Goal: Information Seeking & Learning: Get advice/opinions

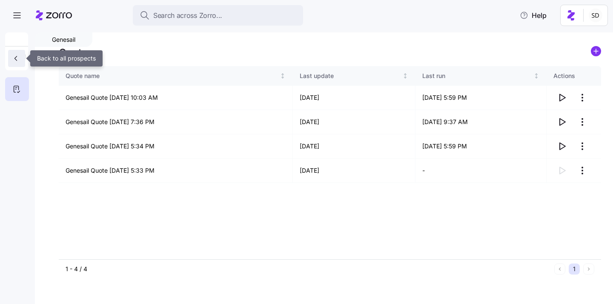
click at [24, 53] on button "button" at bounding box center [16, 58] width 17 height 17
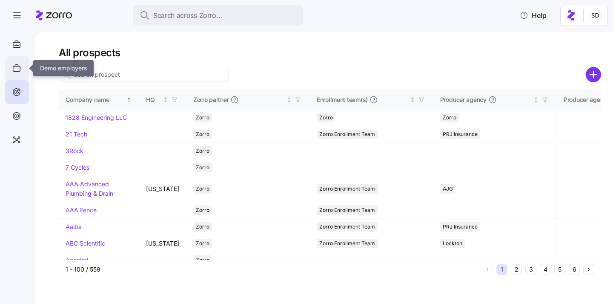
click at [17, 65] on icon at bounding box center [16, 68] width 9 height 10
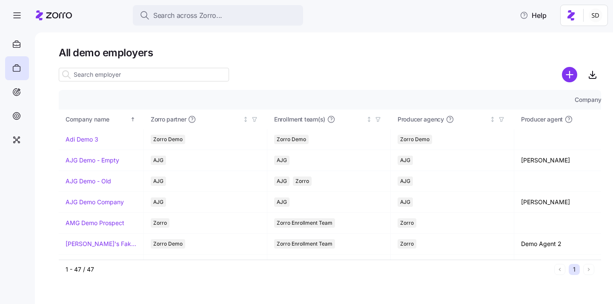
click at [109, 74] on input at bounding box center [144, 75] width 170 height 14
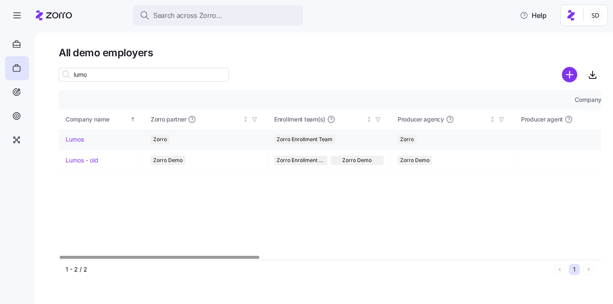
type input "lumo"
click at [71, 138] on link "Lumos" at bounding box center [75, 139] width 18 height 9
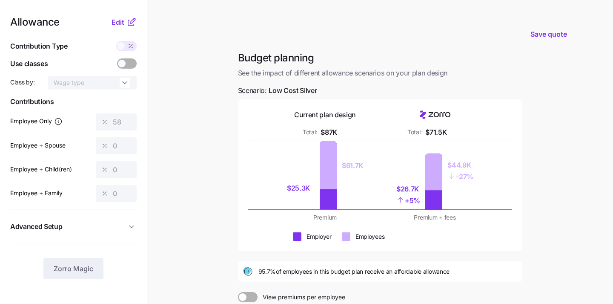
scroll to position [115, 0]
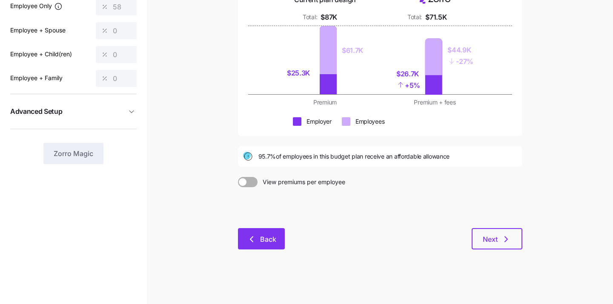
click at [262, 237] on span "Back" at bounding box center [268, 239] width 16 height 10
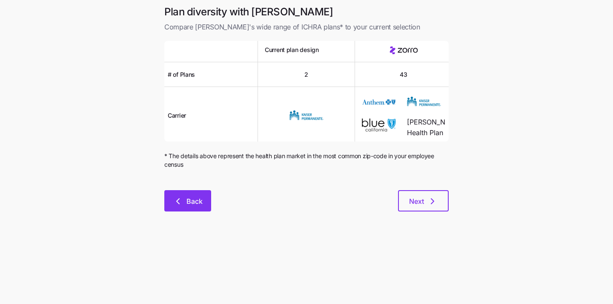
click at [191, 196] on span "Back" at bounding box center [194, 201] width 16 height 10
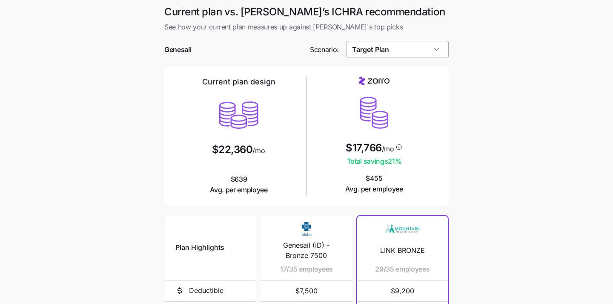
click at [391, 54] on input "Target Plan" at bounding box center [398, 49] width 103 height 17
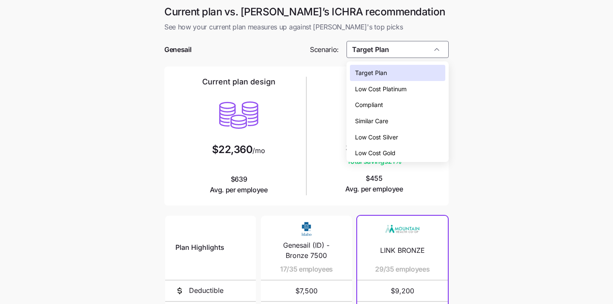
click at [379, 138] on span "Low Cost Silver" at bounding box center [376, 136] width 43 height 9
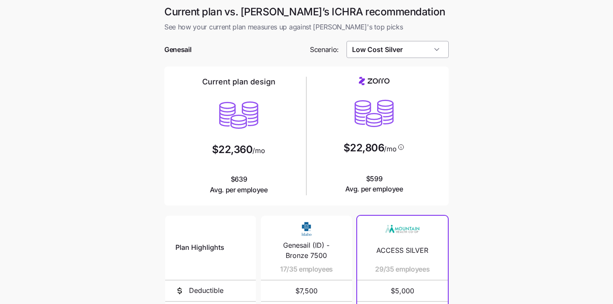
click at [386, 48] on input "Low Cost Silver" at bounding box center [398, 49] width 103 height 17
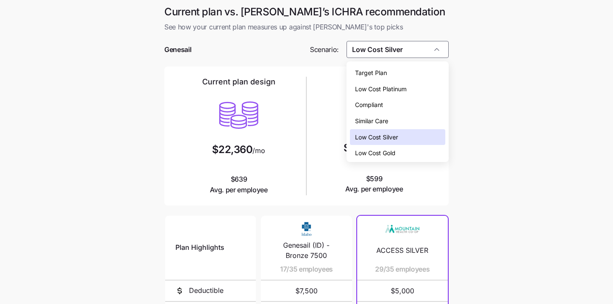
click at [386, 73] on span "Target Plan" at bounding box center [371, 72] width 32 height 9
type input "Target Plan"
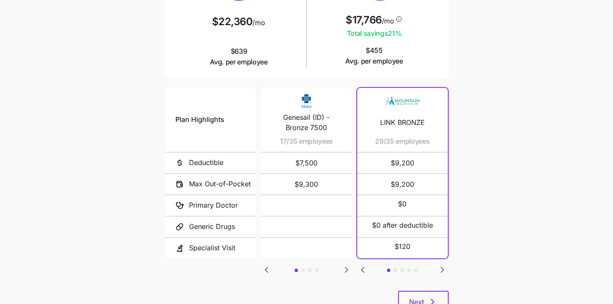
scroll to position [161, 0]
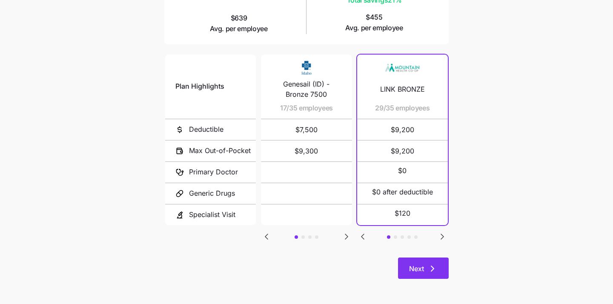
click at [417, 263] on button "Next" at bounding box center [423, 267] width 51 height 21
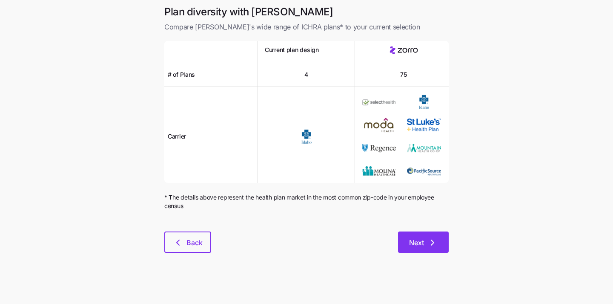
click at [416, 252] on button "Next" at bounding box center [423, 241] width 51 height 21
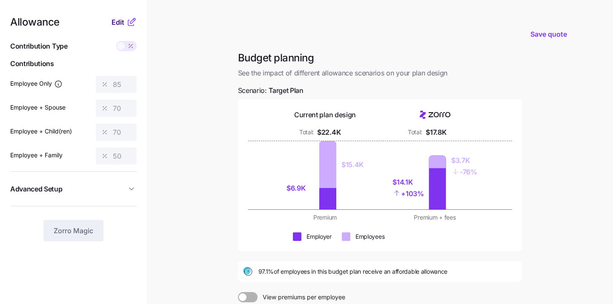
click at [118, 24] on span "Edit" at bounding box center [118, 22] width 13 height 10
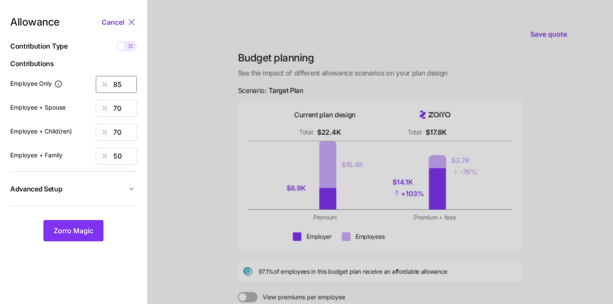
click at [126, 81] on input "85" at bounding box center [116, 84] width 41 height 17
type input "8"
type input "50"
click at [128, 106] on input "70" at bounding box center [116, 108] width 41 height 17
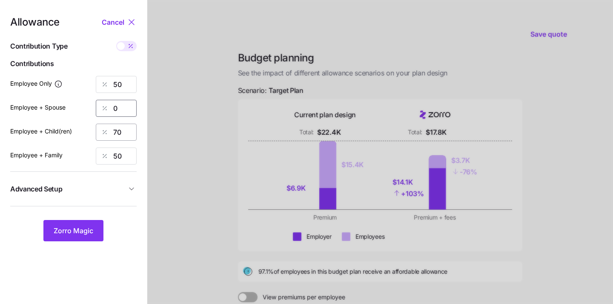
type input "0"
click at [127, 133] on input "70" at bounding box center [116, 131] width 41 height 17
type input "0"
click at [117, 154] on input "50" at bounding box center [116, 155] width 41 height 17
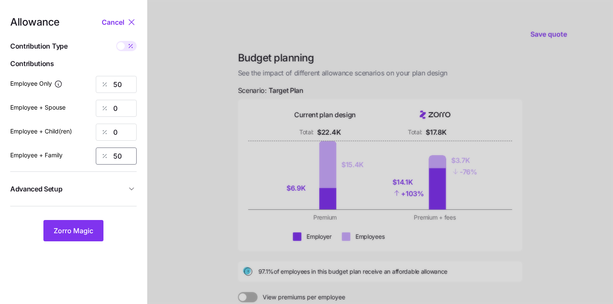
click at [117, 154] on input "50" at bounding box center [116, 155] width 41 height 17
type input "0"
click at [75, 235] on span "Zorro Magic" at bounding box center [74, 230] width 40 height 10
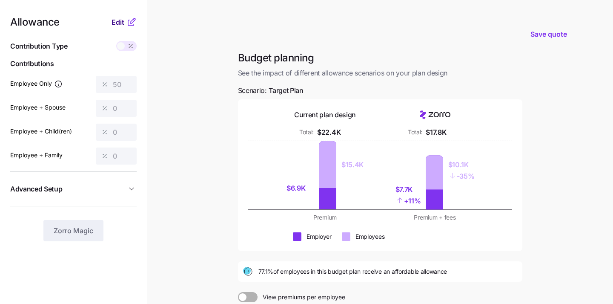
click at [116, 20] on span "Edit" at bounding box center [118, 22] width 13 height 10
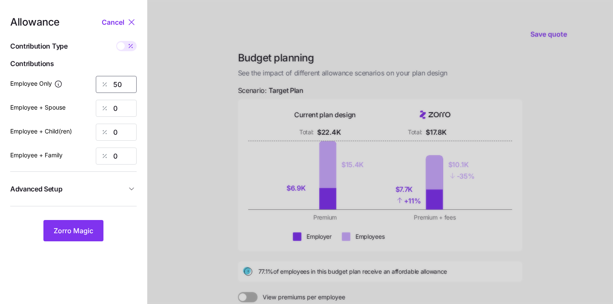
click at [124, 86] on input "50" at bounding box center [116, 84] width 41 height 17
type input "5"
type input "70"
click at [79, 231] on span "Zorro Magic" at bounding box center [74, 230] width 40 height 10
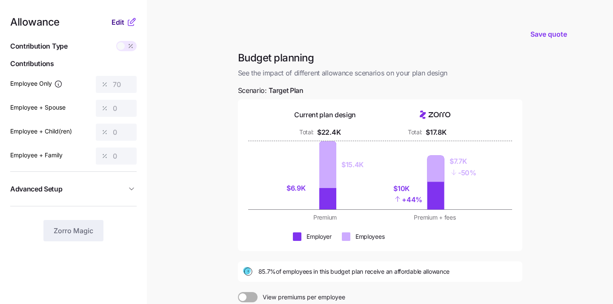
click at [119, 24] on span "Edit" at bounding box center [118, 22] width 13 height 10
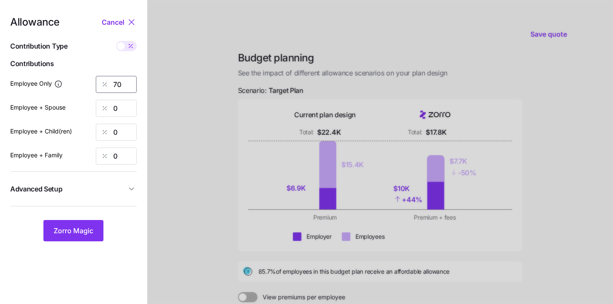
click at [125, 89] on input "70" at bounding box center [116, 84] width 41 height 17
type input "50"
click at [68, 228] on span "Zorro Magic" at bounding box center [74, 230] width 40 height 10
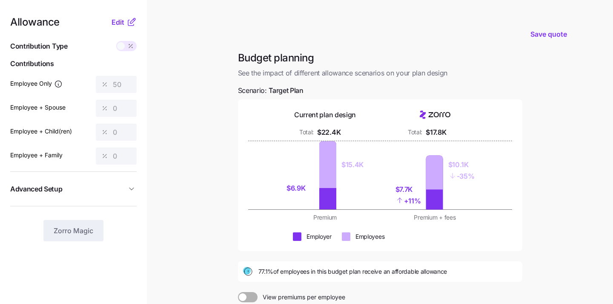
scroll to position [115, 0]
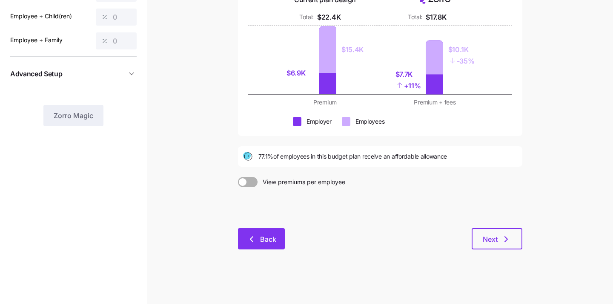
click at [258, 241] on span "Back" at bounding box center [261, 239] width 25 height 10
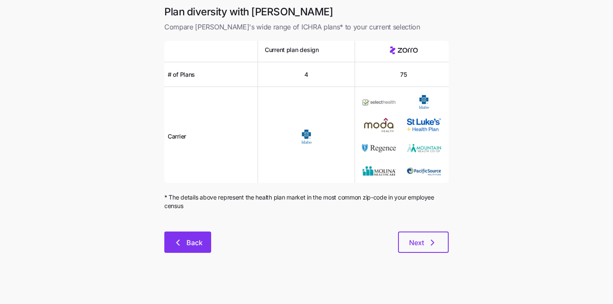
click at [198, 236] on button "Back" at bounding box center [187, 241] width 47 height 21
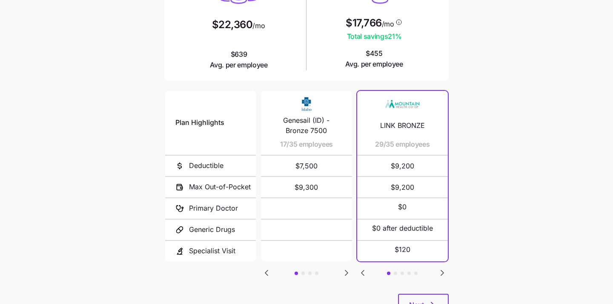
scroll to position [131, 0]
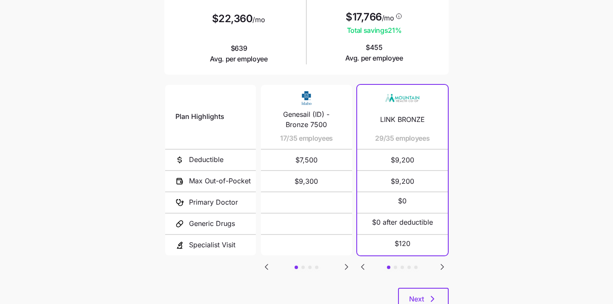
click at [345, 264] on icon "Go to next slide" at bounding box center [346, 266] width 3 height 5
click at [266, 265] on icon "Go to previous slide" at bounding box center [266, 266] width 3 height 5
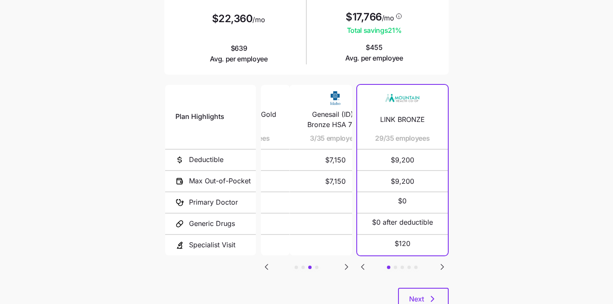
click at [266, 265] on icon "Go to previous slide" at bounding box center [266, 266] width 3 height 5
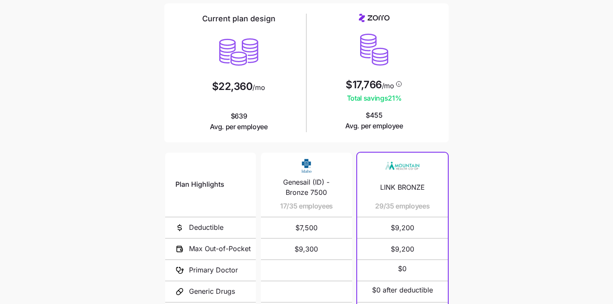
scroll to position [0, 0]
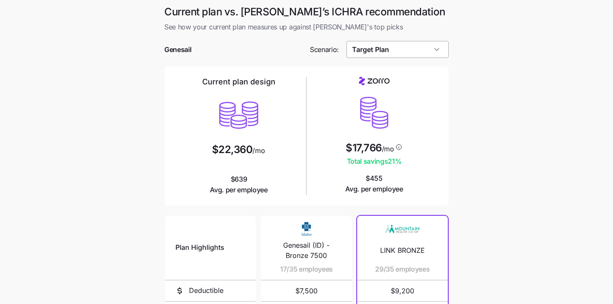
click at [417, 52] on input "Target Plan" at bounding box center [398, 49] width 103 height 17
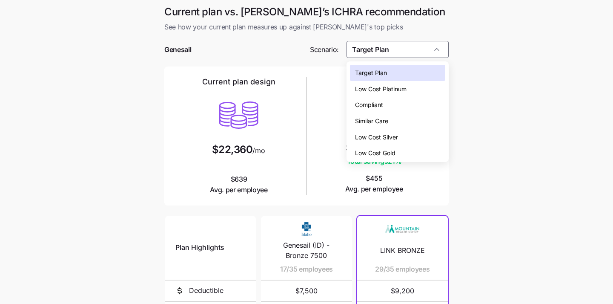
click at [280, 69] on div "Current plan design $22,360 /mo $639 Avg. per employee $17,766 /mo Total saving…" at bounding box center [306, 135] width 284 height 139
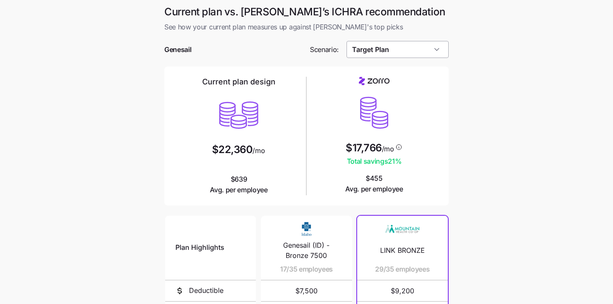
click at [423, 52] on input "Target Plan" at bounding box center [398, 49] width 103 height 17
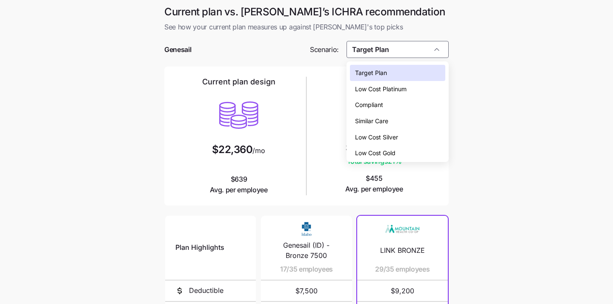
click at [424, 139] on div "Low Cost Silver" at bounding box center [398, 137] width 96 height 16
type input "Low Cost Silver"
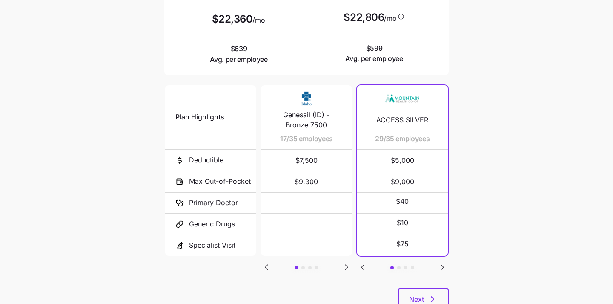
scroll to position [161, 0]
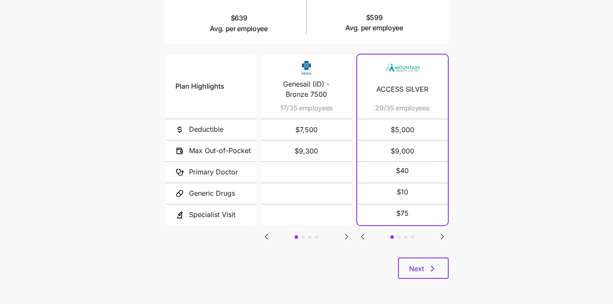
click at [443, 234] on icon "Go to next slide" at bounding box center [442, 236] width 3 height 5
click at [364, 232] on icon "Go to previous slide" at bounding box center [363, 236] width 10 height 10
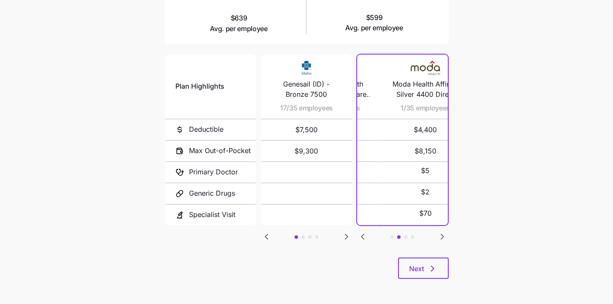
click at [364, 232] on icon "Go to previous slide" at bounding box center [363, 236] width 10 height 10
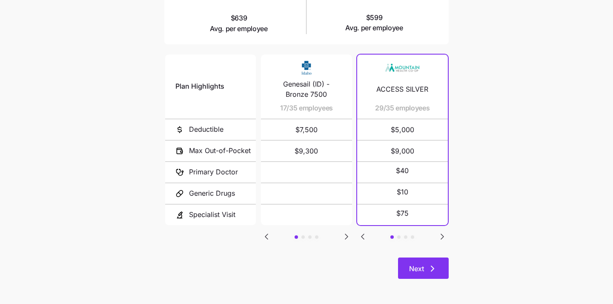
click at [419, 272] on span "Next" at bounding box center [416, 268] width 15 height 10
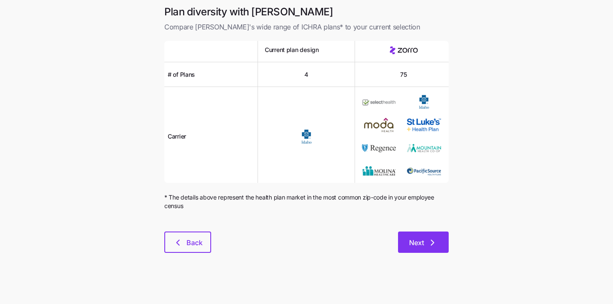
click at [415, 241] on span "Next" at bounding box center [416, 242] width 15 height 10
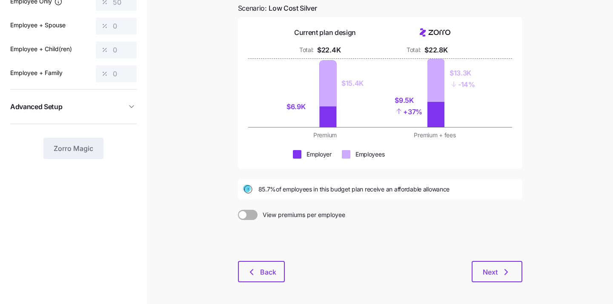
scroll to position [83, 0]
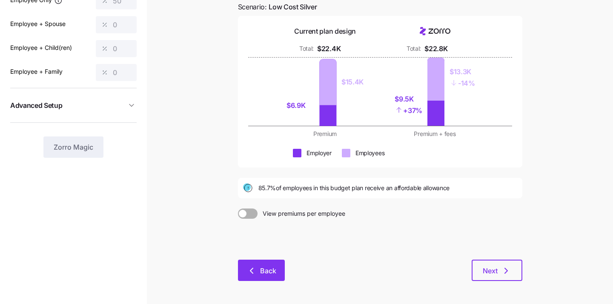
click at [255, 278] on button "Back" at bounding box center [261, 269] width 47 height 21
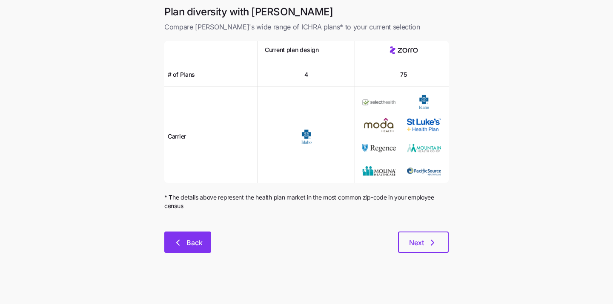
click at [179, 247] on icon "button" at bounding box center [178, 242] width 10 height 10
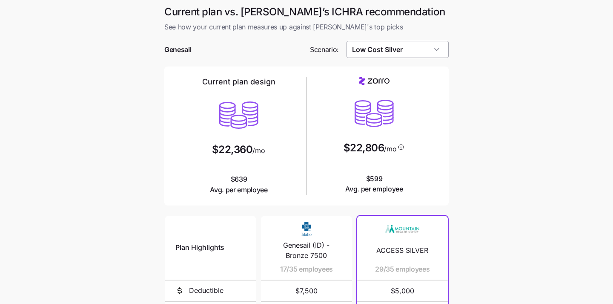
click at [397, 48] on input "Low Cost Silver" at bounding box center [398, 49] width 103 height 17
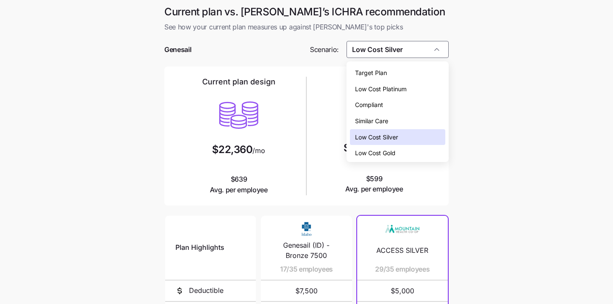
click at [362, 76] on span "Target Plan" at bounding box center [371, 72] width 32 height 9
type input "Target Plan"
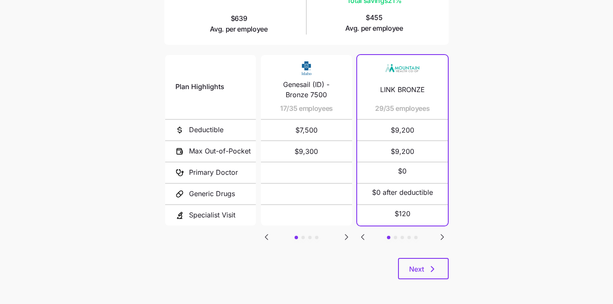
scroll to position [156, 0]
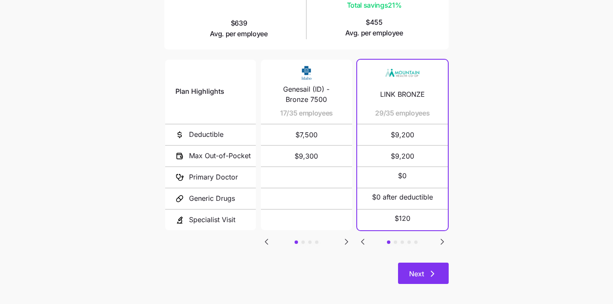
click at [413, 265] on button "Next" at bounding box center [423, 272] width 51 height 21
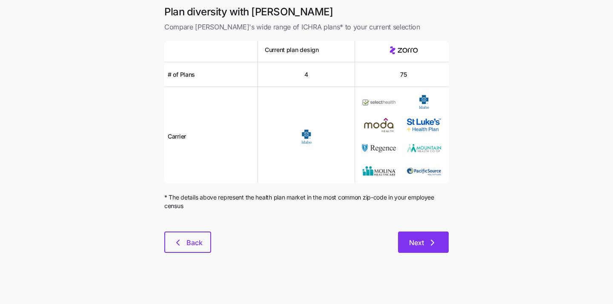
click at [416, 241] on span "Next" at bounding box center [416, 242] width 15 height 10
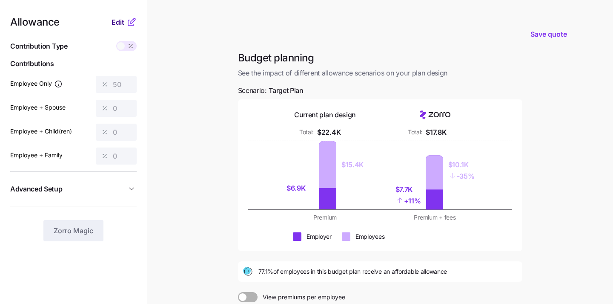
click at [118, 22] on span "Edit" at bounding box center [118, 22] width 13 height 10
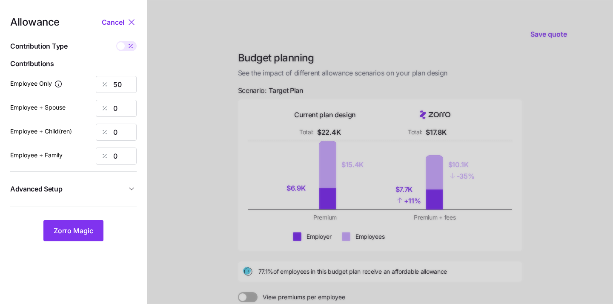
click at [124, 48] on div at bounding box center [126, 46] width 20 height 10
click at [116, 41] on input "checkbox" at bounding box center [116, 41] width 0 height 0
click at [124, 48] on icon at bounding box center [122, 46] width 7 height 7
click at [116, 41] on input "checkbox" at bounding box center [116, 41] width 0 height 0
type input "50"
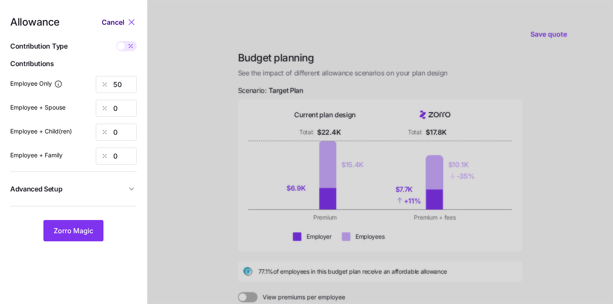
click at [116, 22] on span "Cancel" at bounding box center [113, 22] width 23 height 10
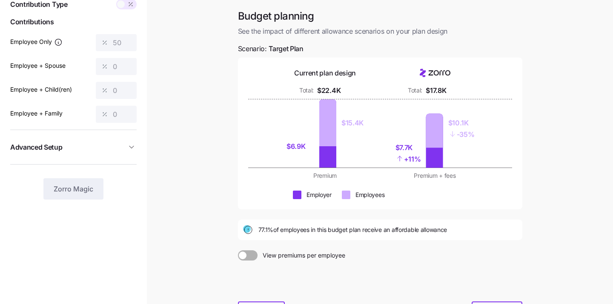
scroll to position [43, 0]
click at [242, 258] on div at bounding box center [248, 254] width 20 height 10
click at [238, 249] on input "View premiums per employee" at bounding box center [238, 249] width 0 height 0
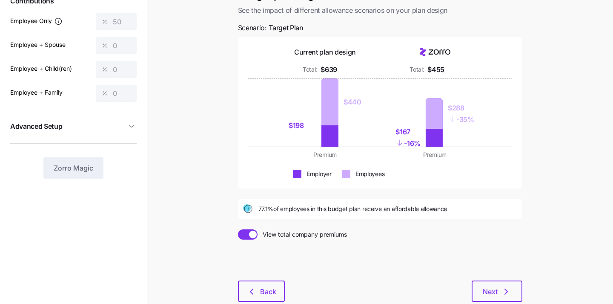
scroll to position [60, 0]
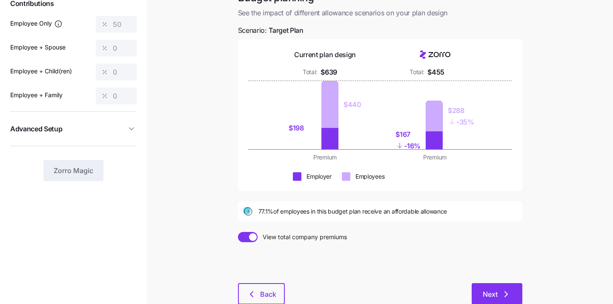
click at [487, 289] on span "Next" at bounding box center [490, 294] width 15 height 10
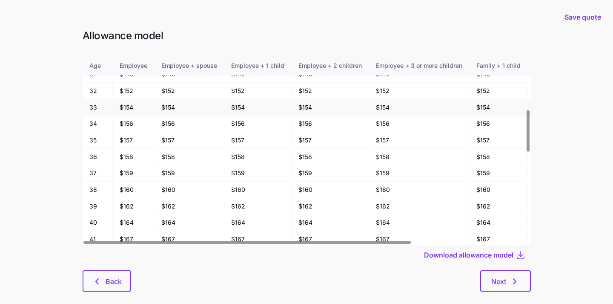
scroll to position [244, 0]
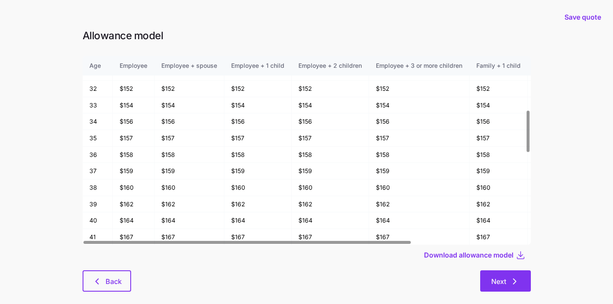
click at [498, 277] on span "Next" at bounding box center [498, 281] width 15 height 10
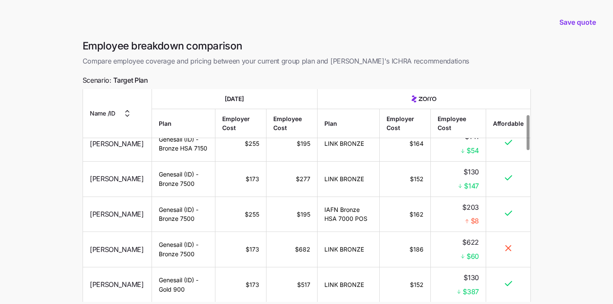
scroll to position [75, 0]
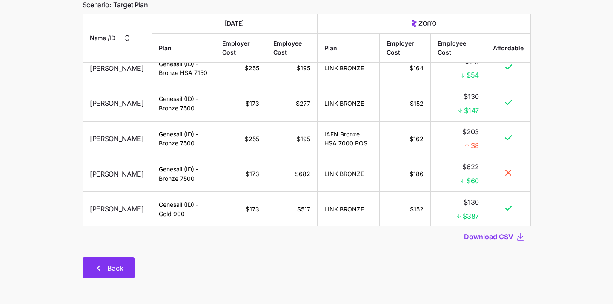
click at [110, 273] on button "Back" at bounding box center [109, 267] width 52 height 21
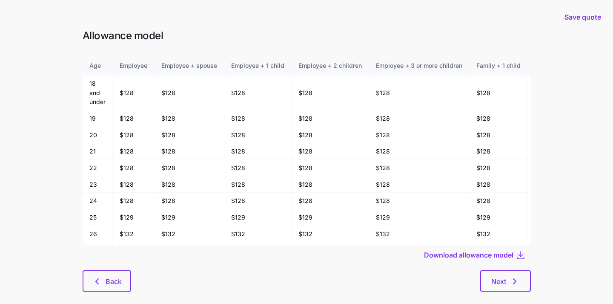
click at [110, 273] on button "Back" at bounding box center [107, 280] width 49 height 21
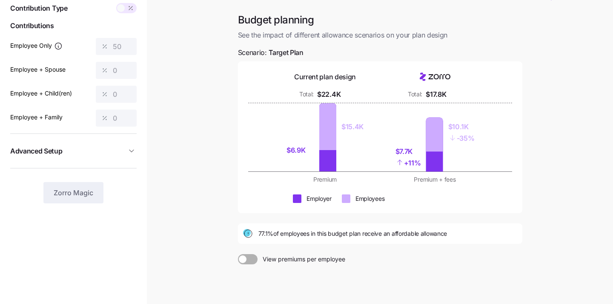
scroll to position [41, 0]
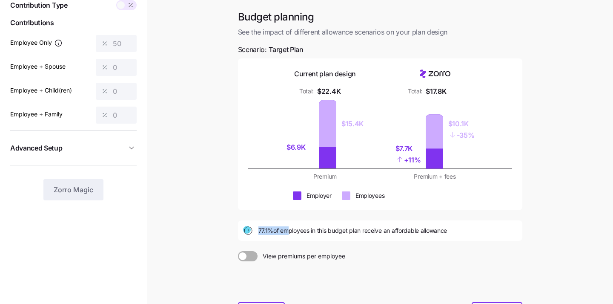
drag, startPoint x: 257, startPoint y: 232, endPoint x: 285, endPoint y: 232, distance: 28.1
click at [285, 232] on div "77.1% of employees in this budget plan receive an affordable allowance" at bounding box center [380, 230] width 274 height 10
click at [106, 96] on div at bounding box center [104, 91] width 17 height 16
drag, startPoint x: 258, startPoint y: 233, endPoint x: 275, endPoint y: 233, distance: 17.0
click at [275, 233] on span "77.1% of employees in this budget plan receive an affordable allowance" at bounding box center [352, 230] width 189 height 9
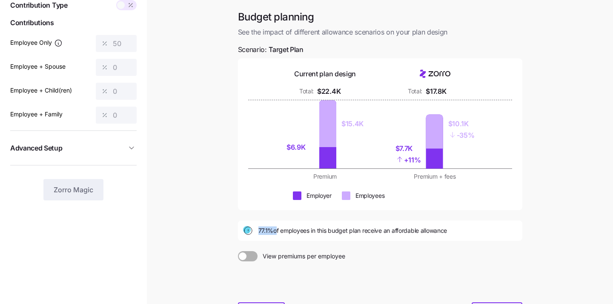
scroll to position [0, 0]
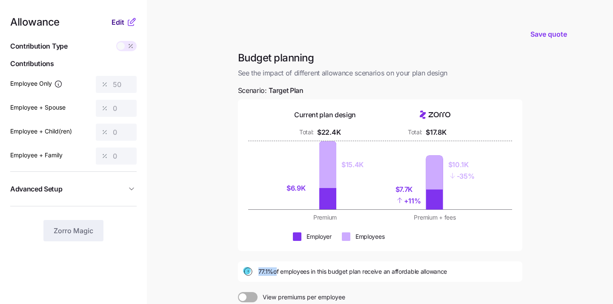
click at [122, 22] on span "Edit" at bounding box center [118, 22] width 13 height 10
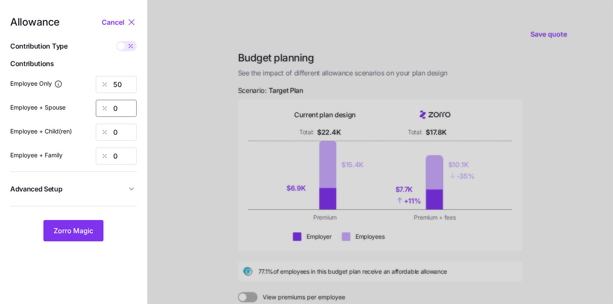
click at [128, 108] on input "0" at bounding box center [116, 108] width 41 height 17
type input "15"
click at [129, 134] on input "0" at bounding box center [116, 131] width 41 height 17
type input "15"
click at [125, 160] on input "0" at bounding box center [116, 155] width 41 height 17
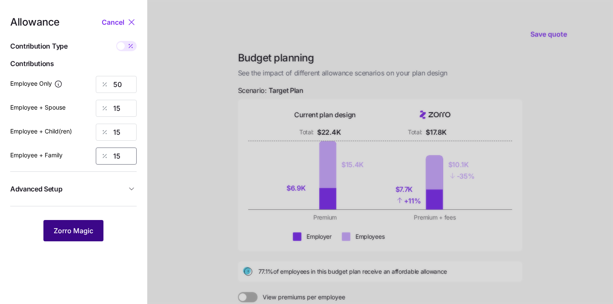
type input "15"
click at [84, 232] on span "Zorro Magic" at bounding box center [74, 230] width 40 height 10
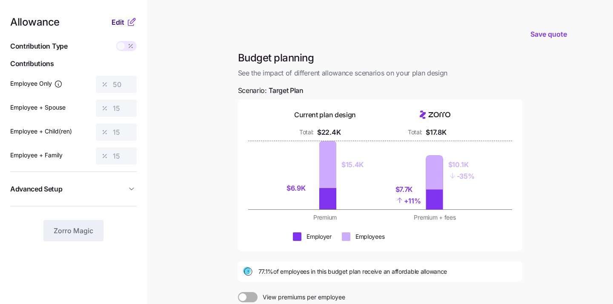
click at [115, 21] on span "Edit" at bounding box center [118, 22] width 13 height 10
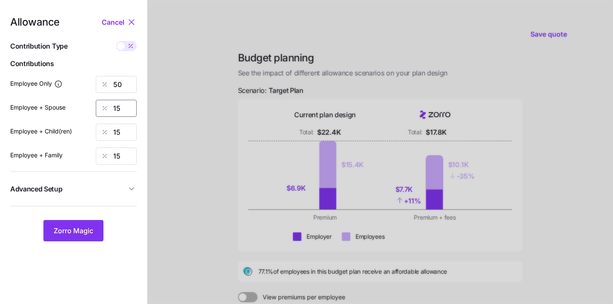
click at [123, 113] on input "15" at bounding box center [116, 108] width 41 height 17
type input "50"
click at [120, 132] on input "15" at bounding box center [116, 131] width 41 height 17
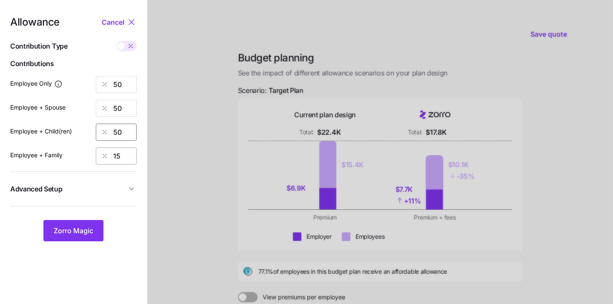
type input "50"
click at [120, 158] on input "15" at bounding box center [116, 155] width 41 height 17
type input "50"
click at [83, 237] on button "Zorro Magic" at bounding box center [73, 230] width 60 height 21
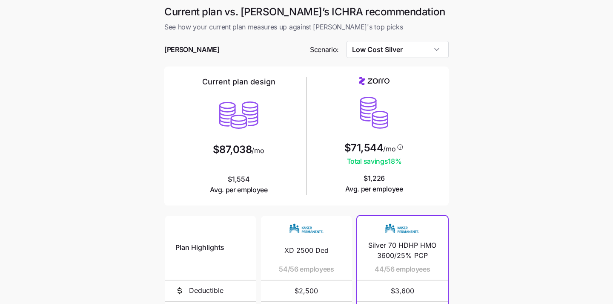
scroll to position [161, 0]
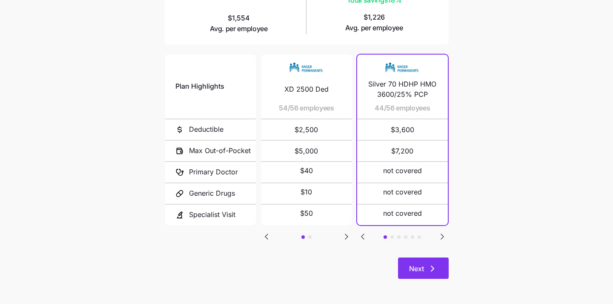
click at [421, 264] on span "Next" at bounding box center [416, 268] width 15 height 10
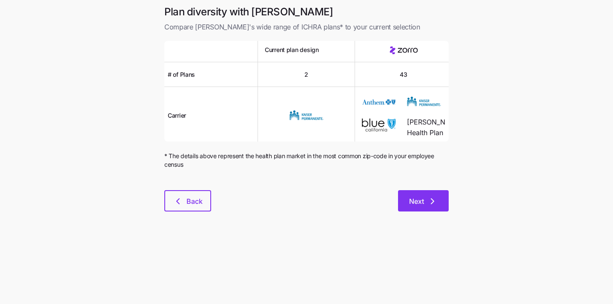
click at [412, 201] on span "Next" at bounding box center [416, 201] width 15 height 10
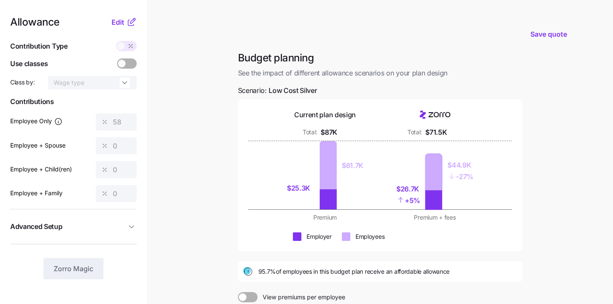
click at [119, 45] on span at bounding box center [121, 46] width 8 height 8
click at [119, 16] on nav "Allowance Edit Contribution Type Use classes Class by: Wage type Contributions …" at bounding box center [73, 209] width 147 height 418
click at [115, 20] on span "Edit" at bounding box center [118, 22] width 13 height 10
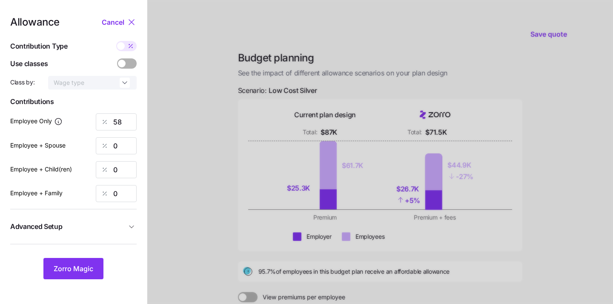
click at [124, 46] on span at bounding box center [121, 46] width 8 height 8
click at [116, 41] on input "checkbox" at bounding box center [116, 41] width 0 height 0
click at [129, 46] on span at bounding box center [132, 46] width 8 height 8
click at [116, 41] on input "checkbox" at bounding box center [116, 41] width 0 height 0
click at [130, 23] on icon at bounding box center [131, 22] width 5 height 5
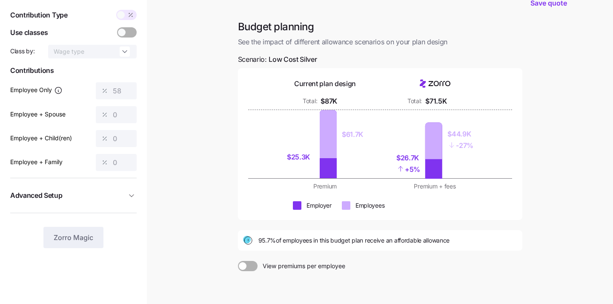
scroll to position [27, 0]
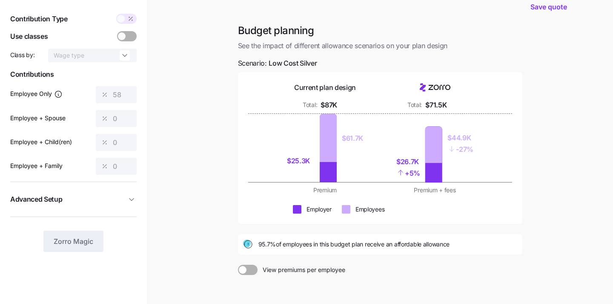
click at [123, 22] on span at bounding box center [121, 19] width 8 height 8
click at [123, 36] on span at bounding box center [122, 36] width 8 height 8
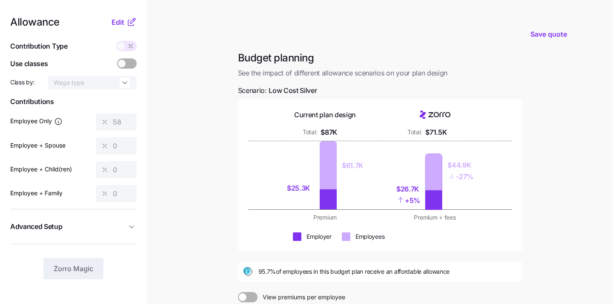
click at [120, 47] on span at bounding box center [121, 46] width 8 height 8
click at [120, 19] on span "Edit" at bounding box center [118, 22] width 13 height 10
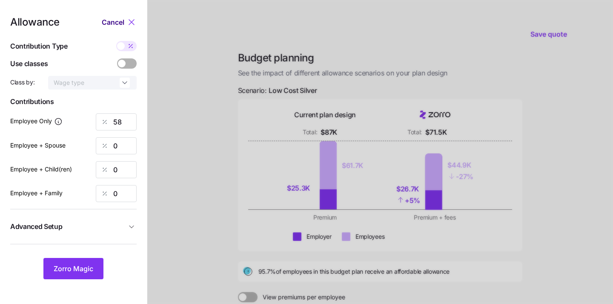
click at [114, 20] on span "Cancel" at bounding box center [113, 22] width 23 height 10
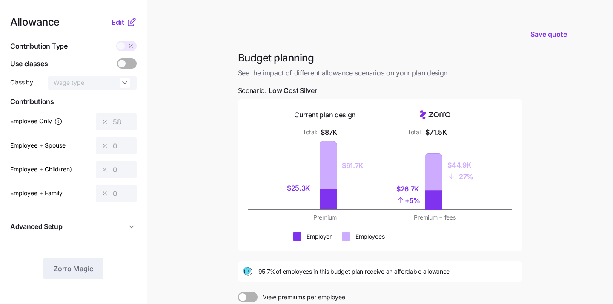
scroll to position [40, 0]
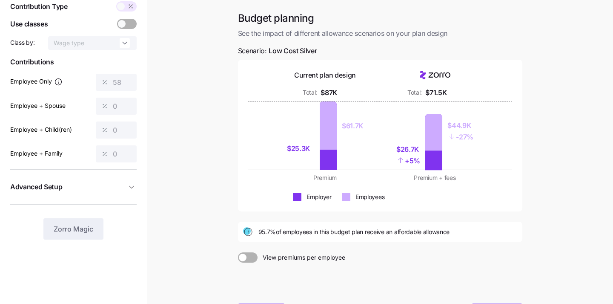
click at [244, 256] on span at bounding box center [243, 257] width 8 height 8
click at [238, 252] on input "View premiums per employee" at bounding box center [238, 252] width 0 height 0
click at [120, 6] on span at bounding box center [121, 7] width 8 height 8
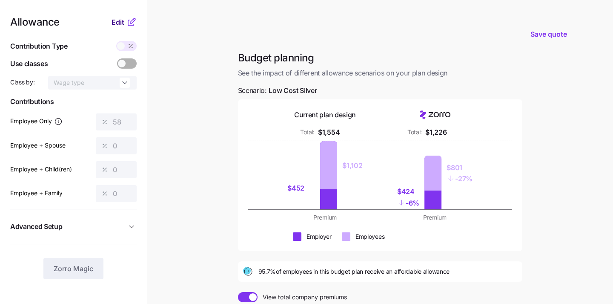
click at [123, 21] on span "Edit" at bounding box center [118, 22] width 13 height 10
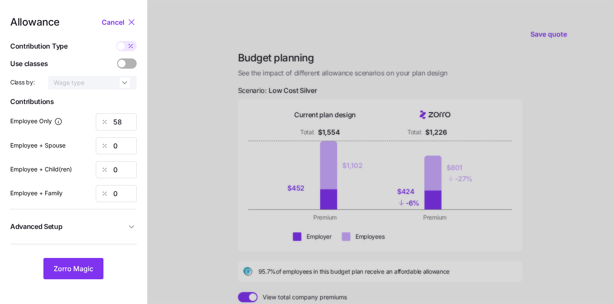
click at [123, 46] on span at bounding box center [121, 46] width 8 height 8
click at [116, 41] on input "checkbox" at bounding box center [116, 41] width 0 height 0
click at [127, 122] on input "340" at bounding box center [116, 121] width 41 height 17
type input "3"
click at [209, 159] on div at bounding box center [380, 209] width 466 height 418
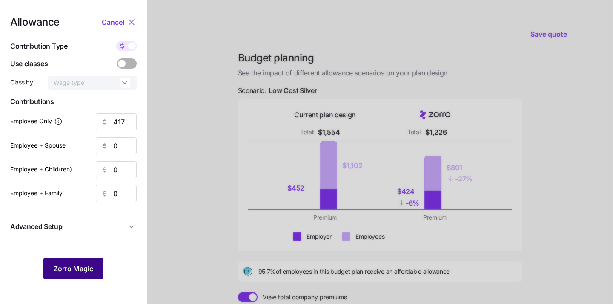
click at [79, 268] on span "Zorro Magic" at bounding box center [74, 268] width 40 height 10
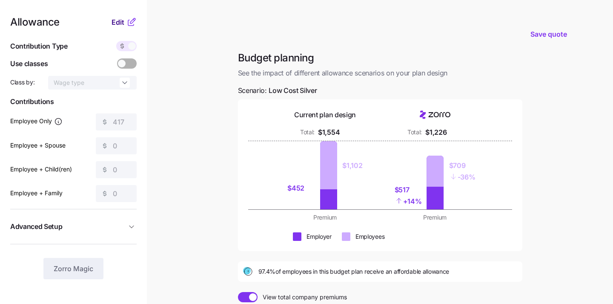
click at [118, 20] on span "Edit" at bounding box center [118, 22] width 13 height 10
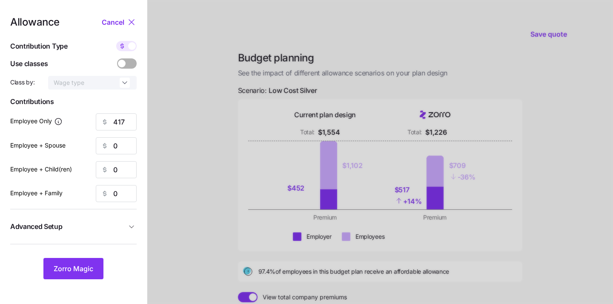
click at [131, 49] on span at bounding box center [132, 46] width 8 height 8
click at [116, 41] on input "checkbox" at bounding box center [116, 41] width 0 height 0
click at [126, 124] on input "71" at bounding box center [116, 121] width 41 height 17
click at [129, 21] on icon at bounding box center [131, 22] width 10 height 10
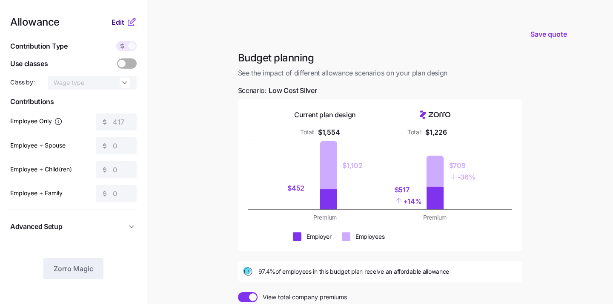
click at [121, 19] on span "Edit" at bounding box center [118, 22] width 13 height 10
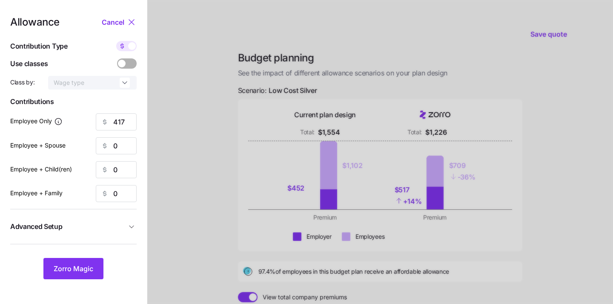
click at [130, 46] on span at bounding box center [132, 46] width 8 height 8
click at [116, 41] on input "checkbox" at bounding box center [116, 41] width 0 height 0
click at [130, 21] on icon at bounding box center [131, 22] width 10 height 10
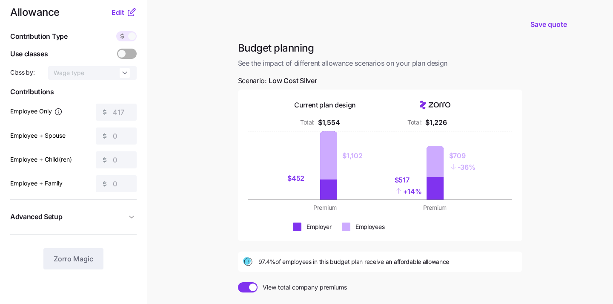
scroll to position [9, 0]
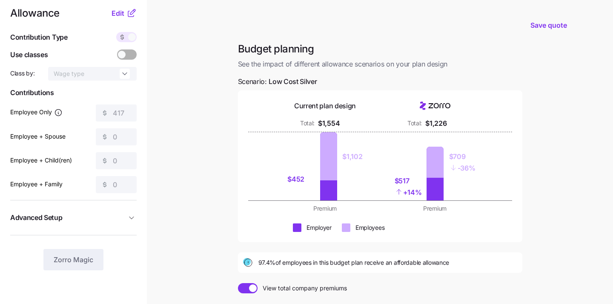
click at [129, 37] on span at bounding box center [132, 37] width 8 height 8
click at [120, 13] on span "Edit" at bounding box center [118, 13] width 13 height 10
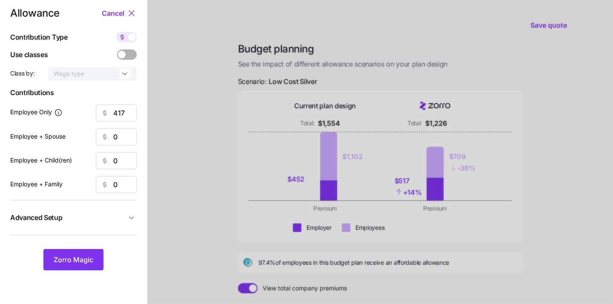
click at [132, 37] on span at bounding box center [132, 37] width 8 height 8
click at [116, 32] on input "checkbox" at bounding box center [116, 32] width 0 height 0
click at [66, 258] on span "Zorro Magic" at bounding box center [74, 259] width 40 height 10
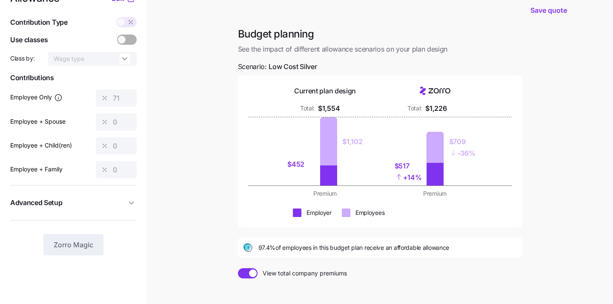
scroll to position [26, 0]
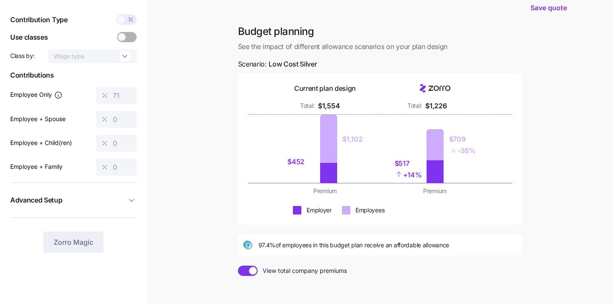
click at [121, 19] on span at bounding box center [121, 20] width 8 height 8
click at [125, 37] on span at bounding box center [122, 37] width 8 height 8
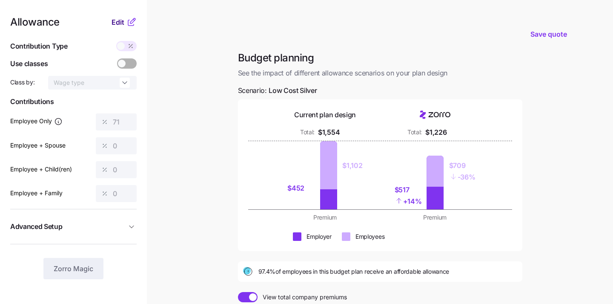
click at [121, 19] on span "Edit" at bounding box center [118, 22] width 13 height 10
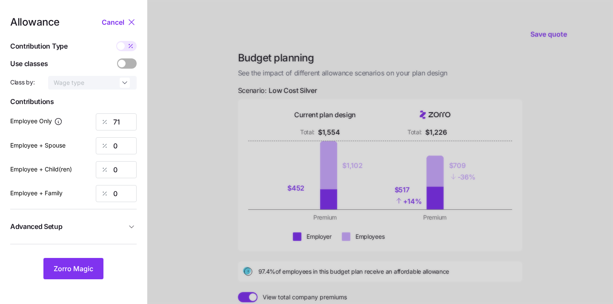
click at [121, 47] on span at bounding box center [121, 46] width 8 height 8
click at [116, 41] on input "checkbox" at bounding box center [116, 41] width 0 height 0
click at [123, 122] on input "417" at bounding box center [116, 121] width 41 height 17
click at [74, 266] on span "Zorro Magic" at bounding box center [74, 268] width 40 height 10
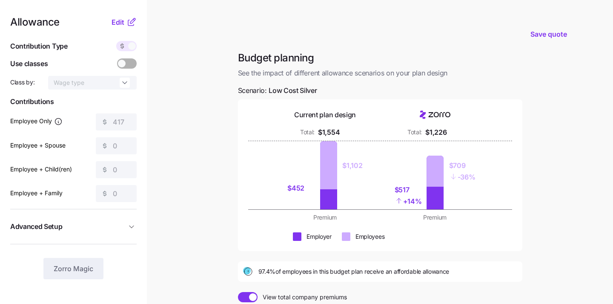
click at [126, 46] on span at bounding box center [122, 46] width 12 height 10
click at [120, 22] on span "Edit" at bounding box center [118, 22] width 13 height 10
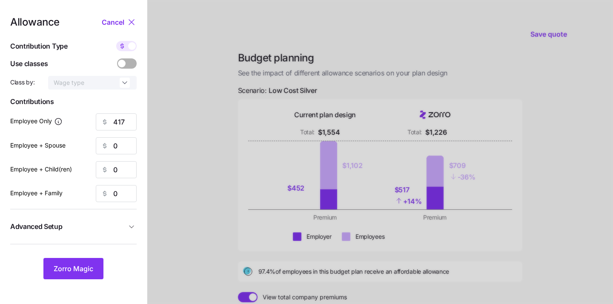
click at [131, 49] on span at bounding box center [132, 46] width 8 height 8
click at [116, 41] on input "checkbox" at bounding box center [116, 41] width 0 height 0
click at [64, 269] on span "Zorro Magic" at bounding box center [74, 268] width 40 height 10
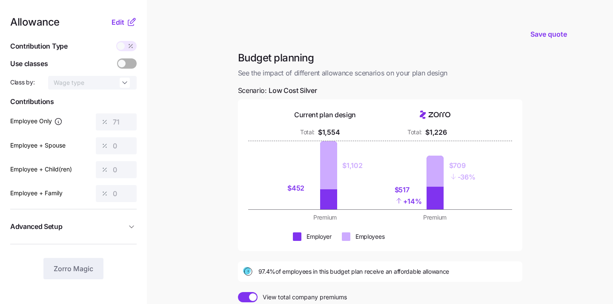
click at [120, 46] on span at bounding box center [121, 46] width 8 height 8
click at [118, 19] on span "Edit" at bounding box center [118, 22] width 13 height 10
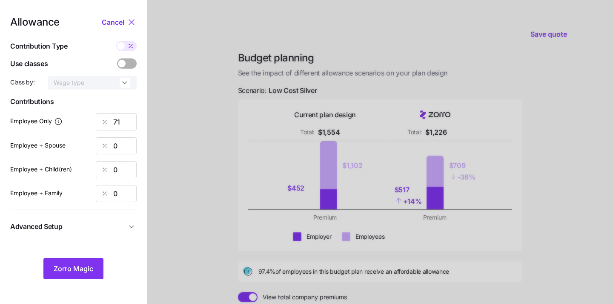
click at [121, 49] on span at bounding box center [121, 46] width 8 height 8
click at [116, 41] on input "checkbox" at bounding box center [116, 41] width 0 height 0
click at [130, 49] on span at bounding box center [132, 46] width 8 height 8
click at [116, 41] on input "checkbox" at bounding box center [116, 41] width 0 height 0
type input "71"
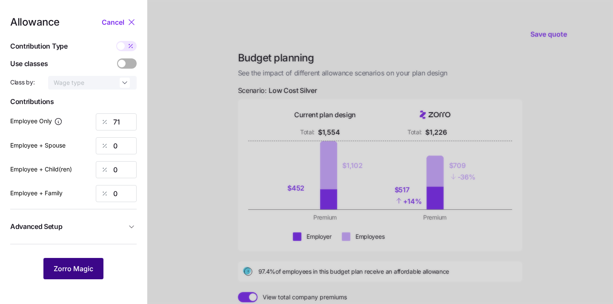
click at [80, 266] on span "Zorro Magic" at bounding box center [74, 268] width 40 height 10
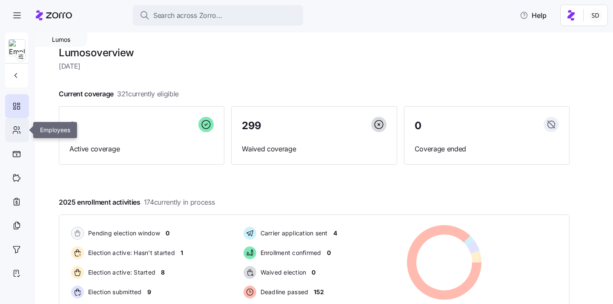
click at [14, 132] on icon at bounding box center [16, 130] width 9 height 10
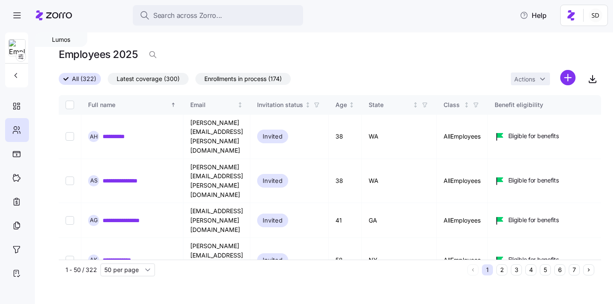
click at [559, 272] on button "6" at bounding box center [559, 269] width 11 height 11
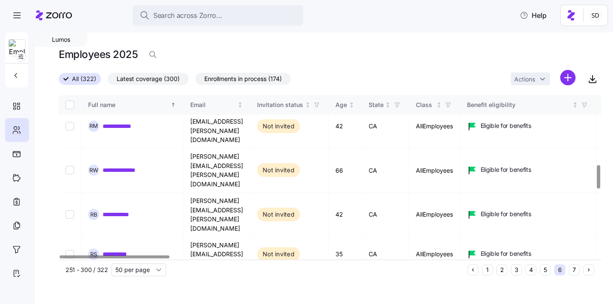
scroll to position [490, 0]
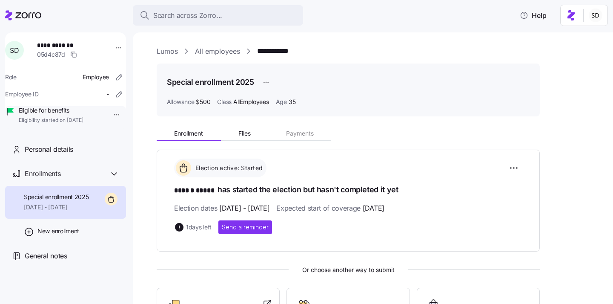
scroll to position [128, 0]
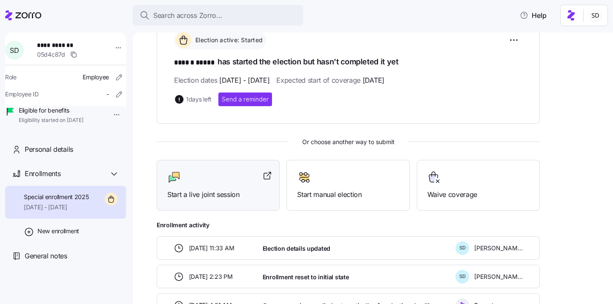
click at [239, 187] on div "Start a live joint session" at bounding box center [218, 184] width 102 height 29
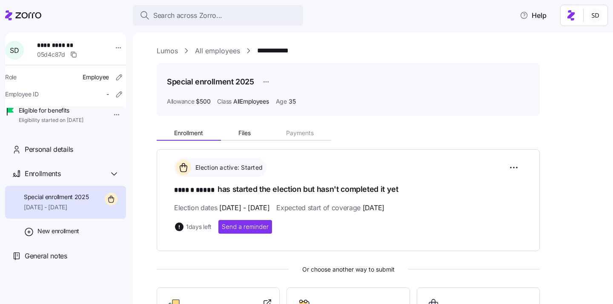
scroll to position [0, 0]
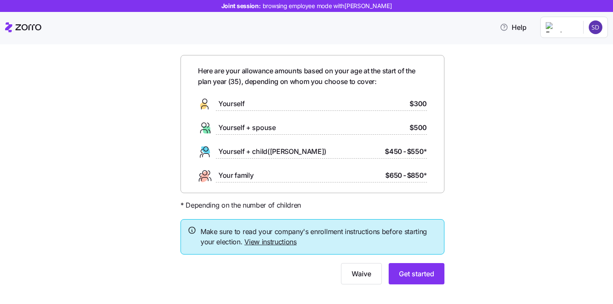
scroll to position [29, 0]
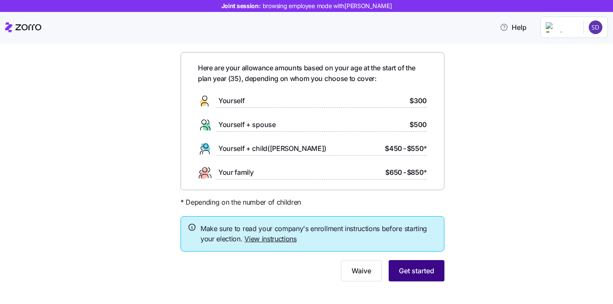
click at [416, 275] on span "Get started" at bounding box center [416, 270] width 35 height 10
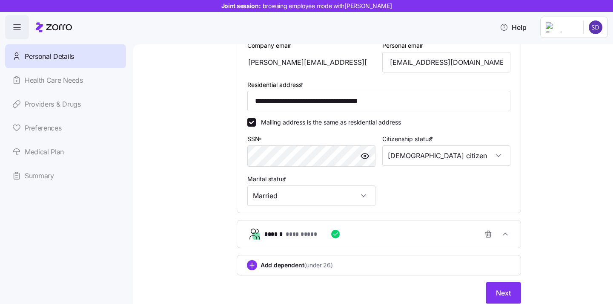
scroll to position [244, 0]
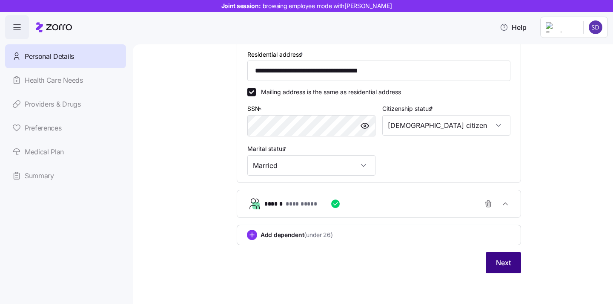
click at [502, 265] on span "Next" at bounding box center [503, 262] width 15 height 10
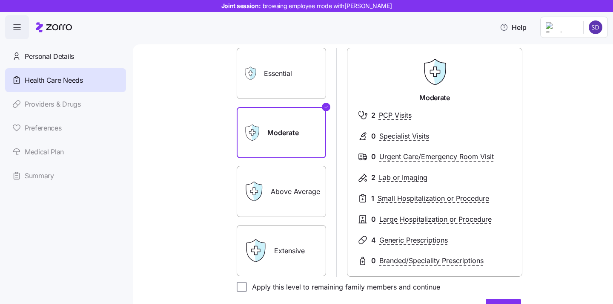
scroll to position [65, 0]
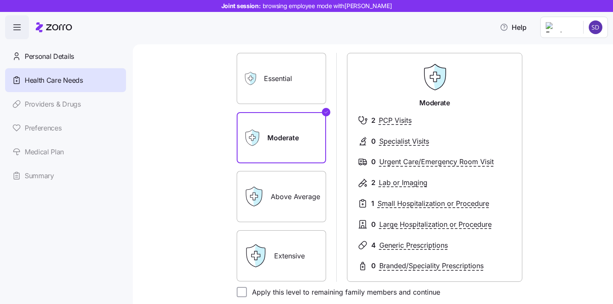
click at [292, 77] on label "Essential" at bounding box center [281, 78] width 89 height 51
click at [0, 0] on input "Essential" at bounding box center [0, 0] width 0 height 0
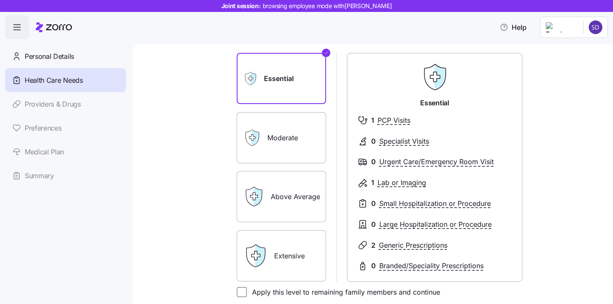
scroll to position [91, 0]
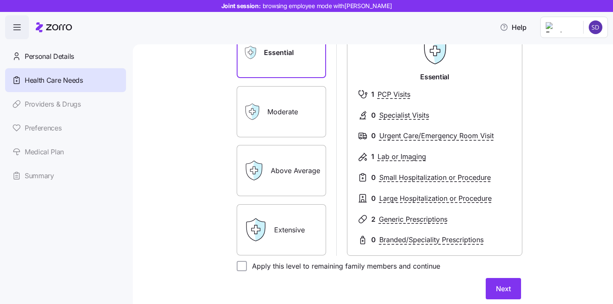
click at [294, 222] on label "Extensive" at bounding box center [281, 229] width 89 height 51
click at [0, 0] on input "Extensive" at bounding box center [0, 0] width 0 height 0
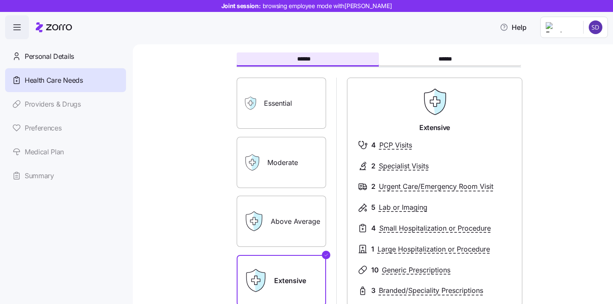
scroll to position [41, 0]
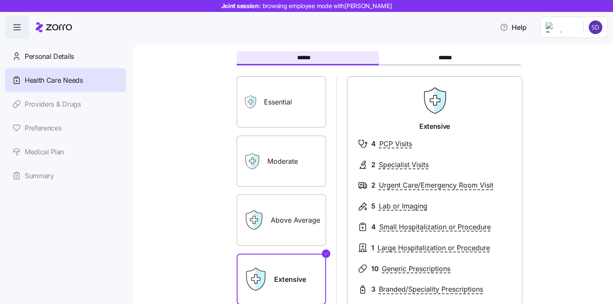
click at [289, 157] on label "Moderate" at bounding box center [281, 160] width 89 height 51
click at [0, 0] on input "Moderate" at bounding box center [0, 0] width 0 height 0
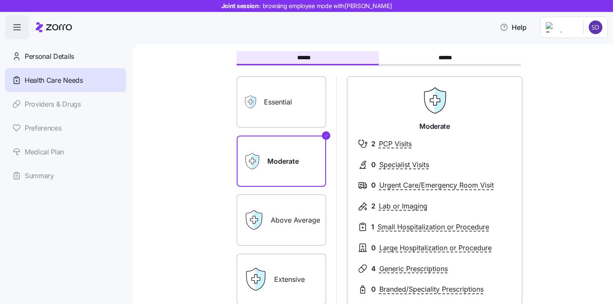
scroll to position [114, 0]
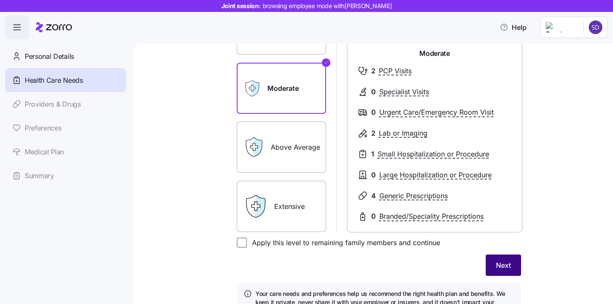
click at [511, 274] on button "Next" at bounding box center [503, 264] width 35 height 21
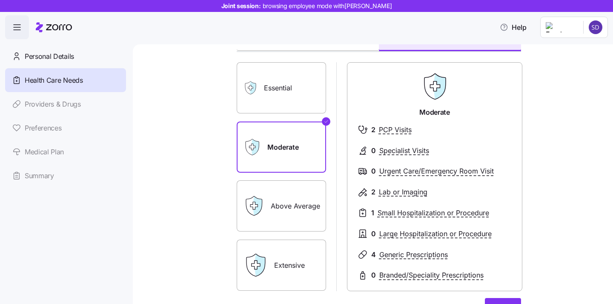
scroll to position [60, 0]
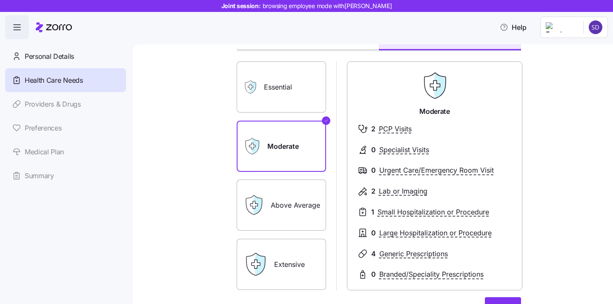
click at [292, 106] on label "Essential" at bounding box center [281, 86] width 89 height 51
click at [0, 0] on input "Essential" at bounding box center [0, 0] width 0 height 0
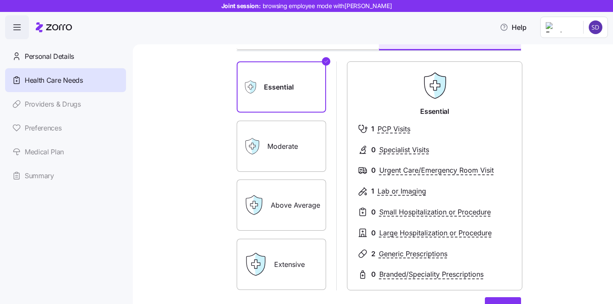
scroll to position [109, 0]
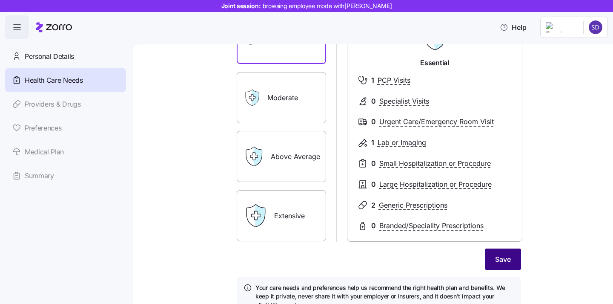
click at [500, 261] on span "Save" at bounding box center [503, 259] width 16 height 10
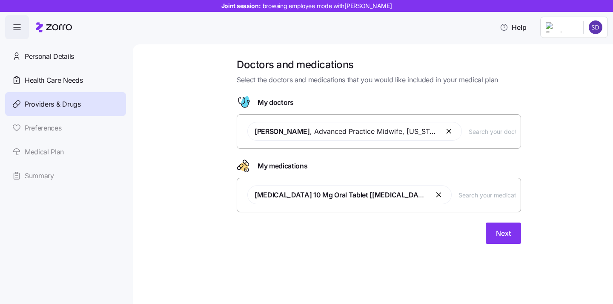
click at [477, 133] on input "text" at bounding box center [492, 130] width 47 height 9
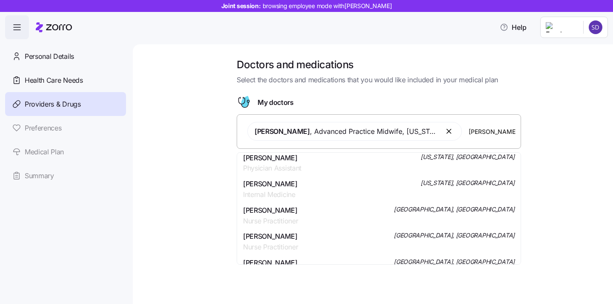
scroll to position [294, 0]
type input "j"
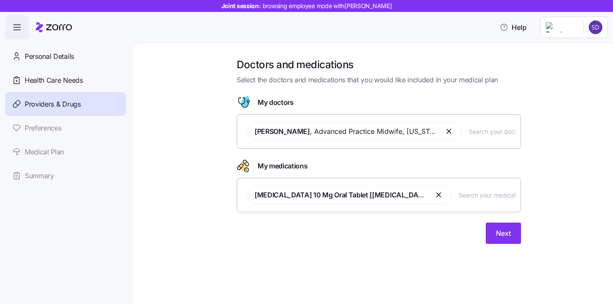
click at [595, 152] on div "Doctors and medications Select the doctors and medications that you would like …" at bounding box center [379, 156] width 444 height 196
click at [499, 232] on span "Next" at bounding box center [503, 233] width 15 height 10
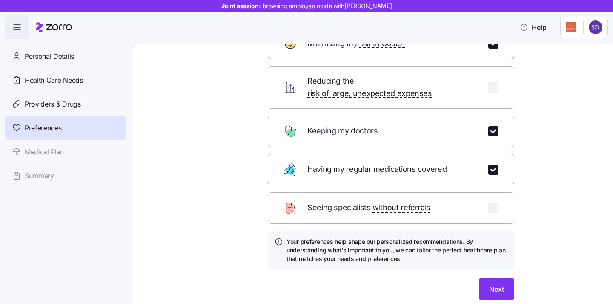
scroll to position [69, 0]
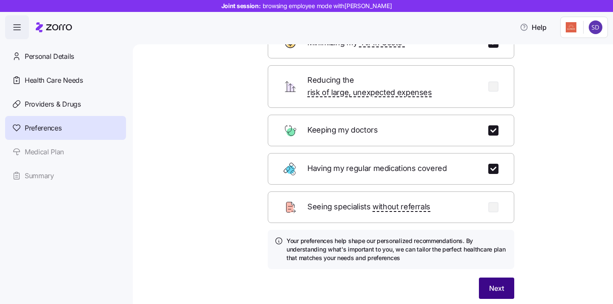
click at [494, 283] on span "Next" at bounding box center [496, 288] width 15 height 10
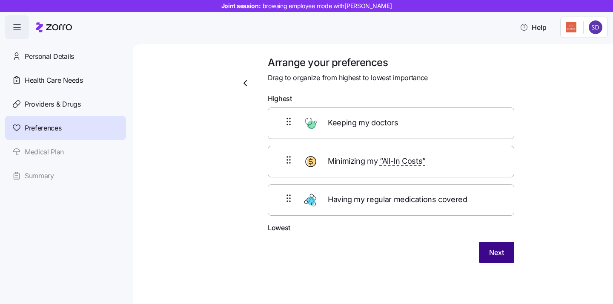
scroll to position [2, 0]
click at [489, 252] on span "Next" at bounding box center [496, 252] width 15 height 10
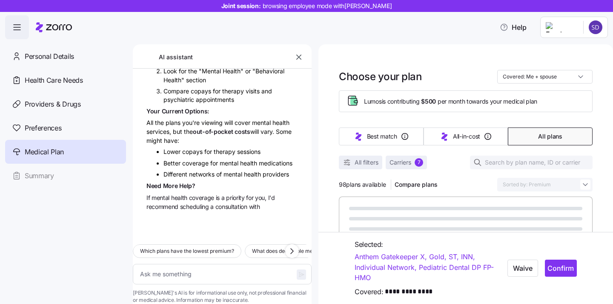
scroll to position [2133, 0]
type textarea "x"
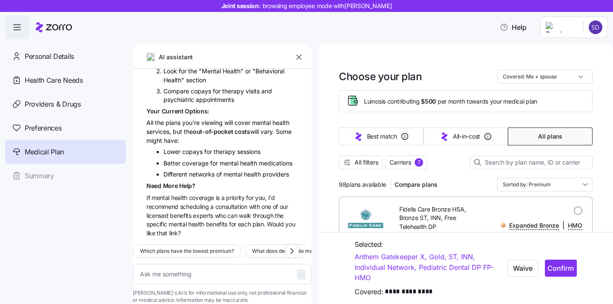
click at [297, 60] on icon "button" at bounding box center [299, 57] width 9 height 9
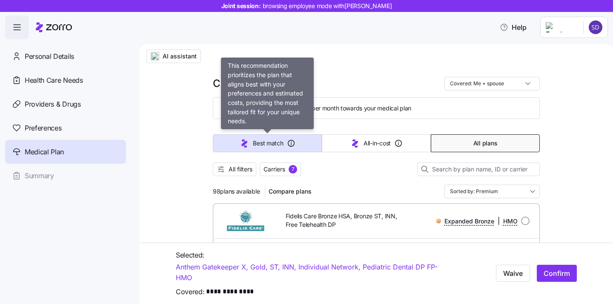
click at [274, 141] on span "Best match" at bounding box center [268, 143] width 30 height 9
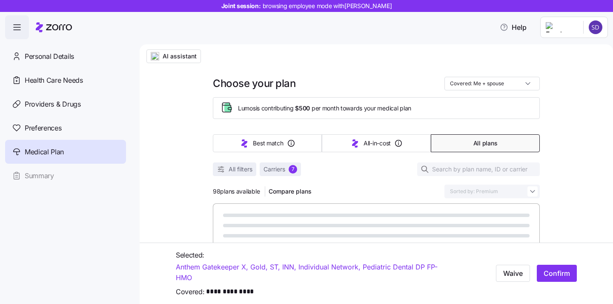
type input "Sorted by: Best match"
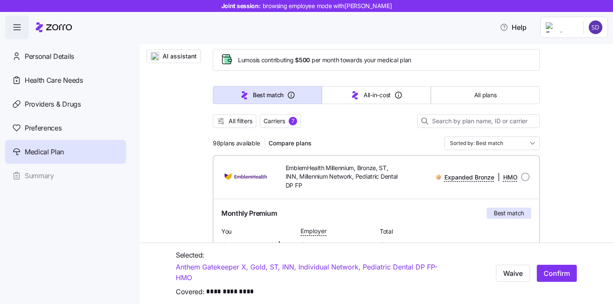
scroll to position [49, 0]
drag, startPoint x: 212, startPoint y: 143, endPoint x: 245, endPoint y: 144, distance: 32.8
click at [245, 144] on span "98 plans available" at bounding box center [236, 142] width 47 height 9
click at [214, 143] on span "98 plans available" at bounding box center [236, 142] width 47 height 9
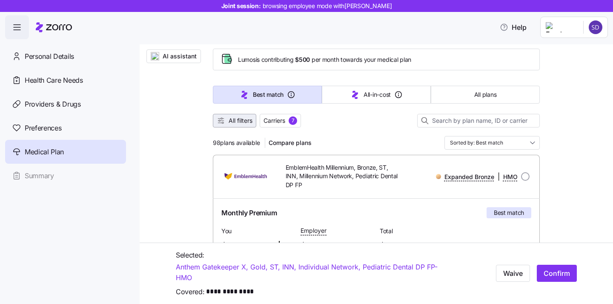
click at [233, 117] on span "All filters" at bounding box center [241, 120] width 24 height 9
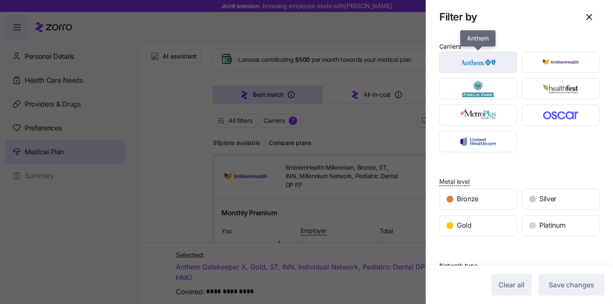
click at [486, 63] on img "button" at bounding box center [478, 62] width 63 height 17
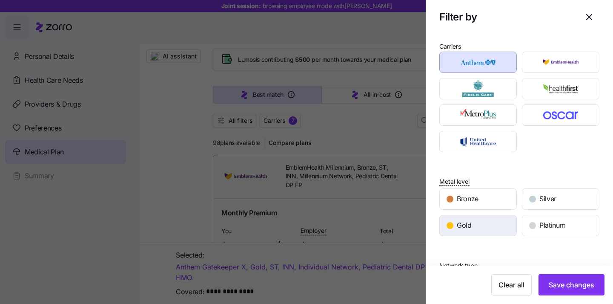
click at [479, 231] on div "Gold" at bounding box center [478, 225] width 77 height 20
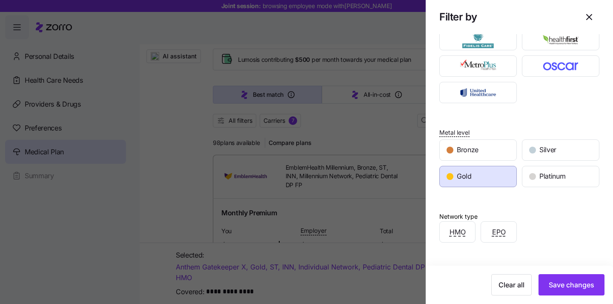
scroll to position [31, 0]
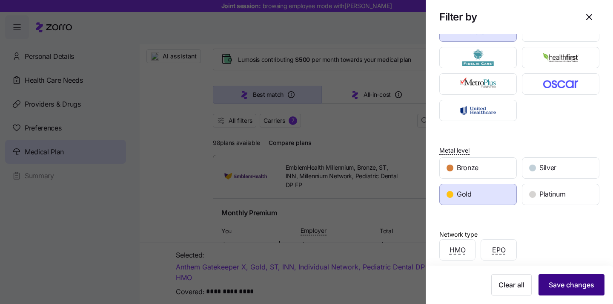
click at [570, 285] on span "Save changes" at bounding box center [572, 284] width 46 height 10
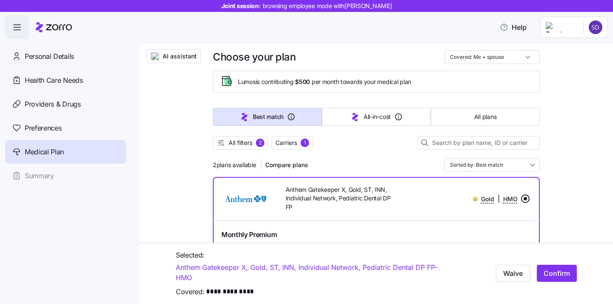
scroll to position [0, 0]
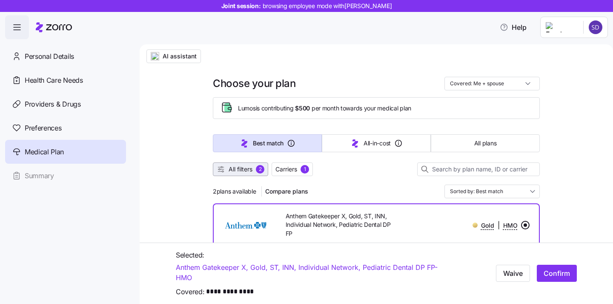
click at [246, 168] on span "All filters" at bounding box center [241, 169] width 24 height 9
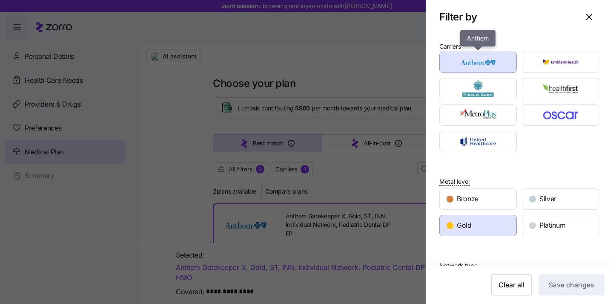
click at [484, 69] on img "button" at bounding box center [478, 62] width 63 height 17
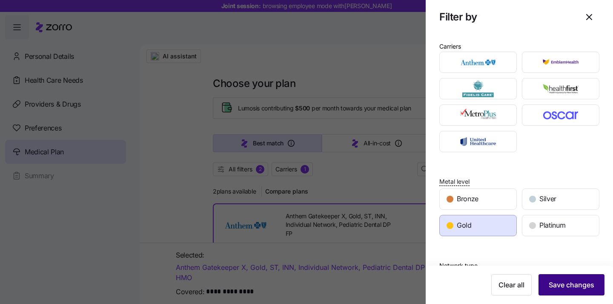
click at [577, 281] on span "Save changes" at bounding box center [572, 284] width 46 height 10
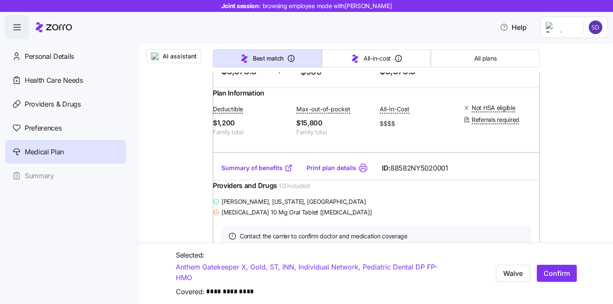
scroll to position [222, 0]
click at [153, 57] on img "button" at bounding box center [155, 56] width 9 height 9
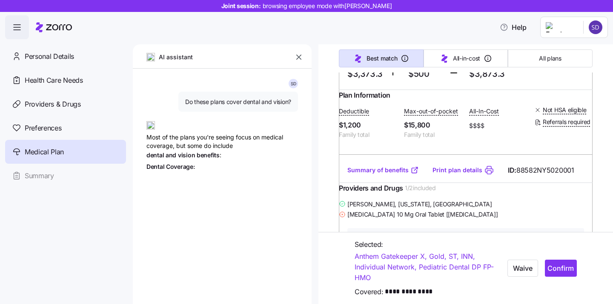
type textarea "x"
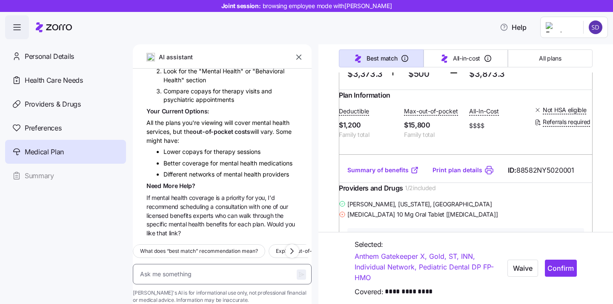
scroll to position [2133, 0]
click at [224, 264] on textarea at bounding box center [222, 274] width 179 height 20
type textarea "w"
type textarea "x"
type textarea "wha"
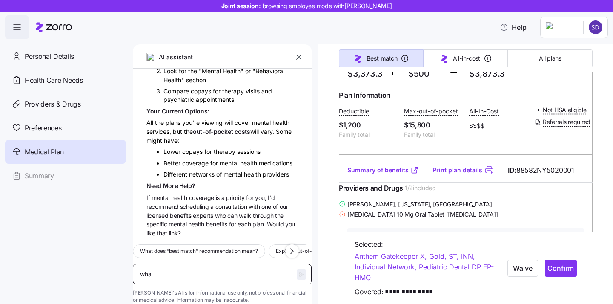
type textarea "x"
type textarea "what"
type textarea "x"
type textarea "what i"
type textarea "x"
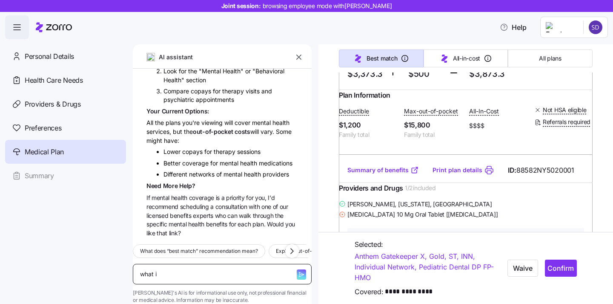
type textarea "what is"
type textarea "x"
type textarea "what is"
type textarea "x"
type textarea "what is th"
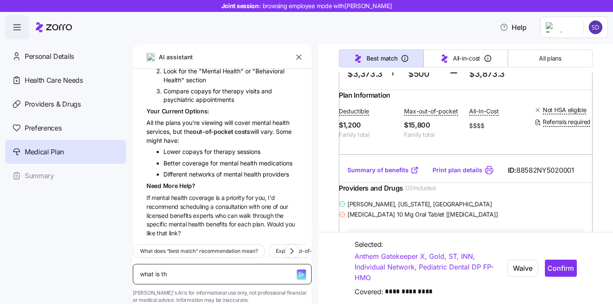
type textarea "x"
type textarea "what is the"
type textarea "x"
type textarea "what is the"
type textarea "x"
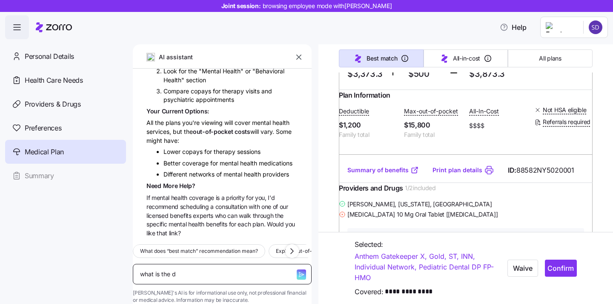
type textarea "what is the di"
type textarea "x"
type textarea "what is the dif"
type textarea "x"
type textarea "what is the diff"
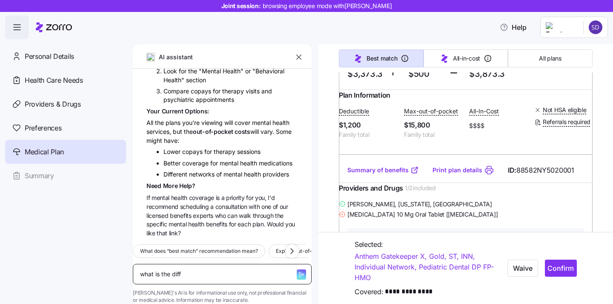
type textarea "x"
type textarea "what is the diffe"
type textarea "x"
type textarea "what is the differ"
type textarea "x"
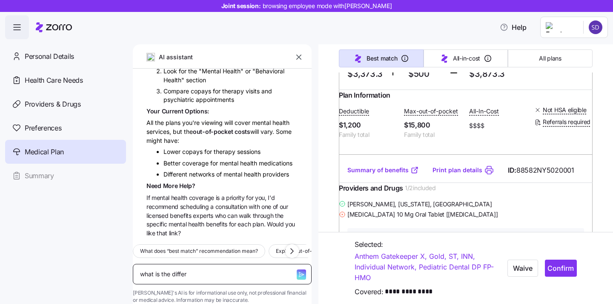
type textarea "what is the differe"
type textarea "x"
type textarea "what is the differen"
type textarea "x"
type textarea "what is the differenc"
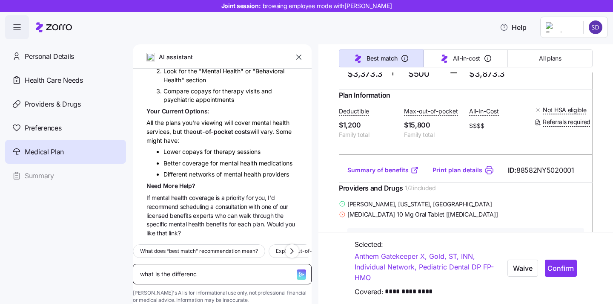
type textarea "x"
type textarea "what is the difference"
type textarea "x"
type textarea "what is the difference"
type textarea "x"
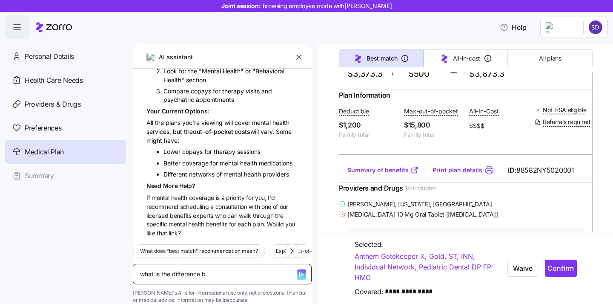
type textarea "what is the difference be"
type textarea "x"
type textarea "what is the difference bet"
type textarea "x"
type textarea "what is the difference betw"
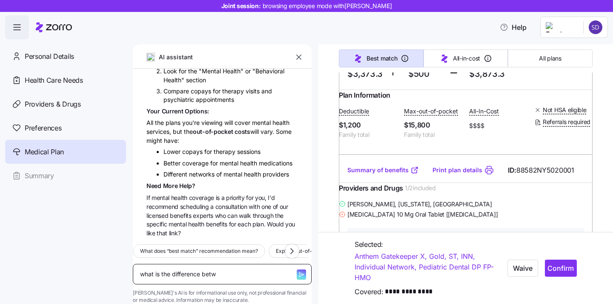
type textarea "x"
type textarea "what is the difference betwe"
type textarea "x"
type textarea "what is the difference betwee"
type textarea "x"
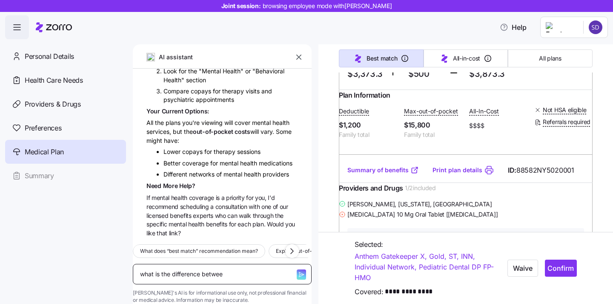
type textarea "what is the difference between"
type textarea "x"
type textarea "what is the difference between"
type textarea "x"
type textarea "what is the difference between an"
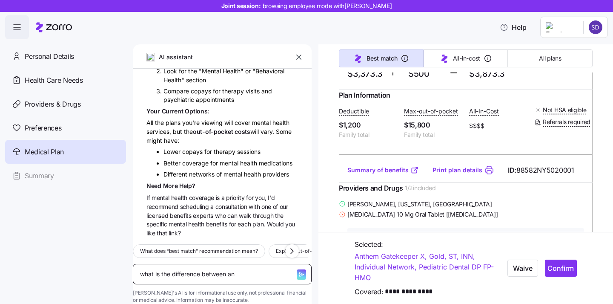
type textarea "x"
type textarea "what is the difference between an"
type textarea "x"
type textarea "what is the difference between an m"
type textarea "x"
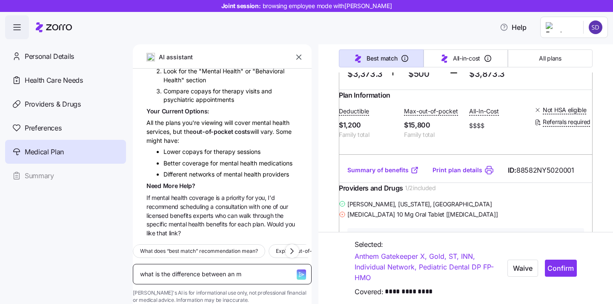
type textarea "what is the difference between an mr"
type textarea "x"
type textarea "what is the difference between an mro"
type textarea "x"
type textarea "what is the difference between an mro"
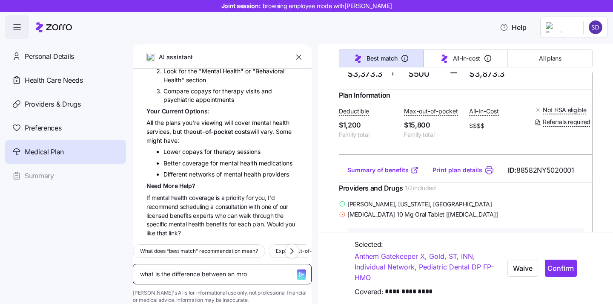
type textarea "x"
type textarea "what is the difference between an mro a"
type textarea "x"
type textarea "what is the difference between an mro"
type textarea "x"
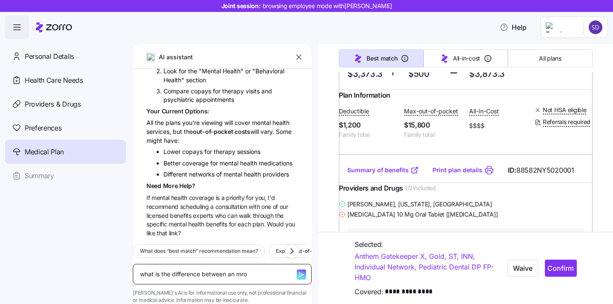
type textarea "what is the difference between an mro"
type textarea "x"
type textarea "what is the difference between an mr"
type textarea "x"
type textarea "what is the difference between an mri"
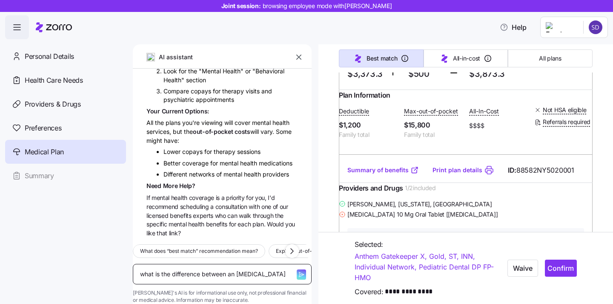
type textarea "x"
type textarea "what is the difference between an mri"
type textarea "x"
type textarea "what is the difference between an mri an"
type textarea "x"
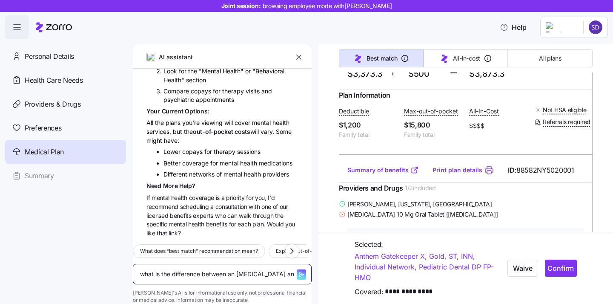
type textarea "what is the difference between an mri and"
type textarea "x"
type textarea "what is the difference between an mri and"
type textarea "x"
type textarea "what is the difference between an mri and x"
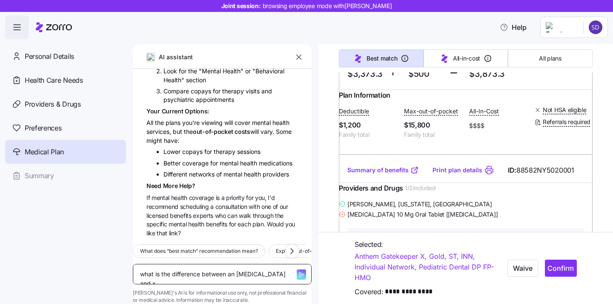
type textarea "x"
type textarea "what is the difference between an mri and xr"
type textarea "x"
type textarea "what is the difference between an mri and xra"
type textarea "x"
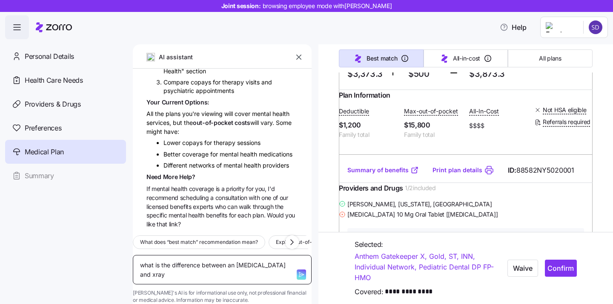
type textarea "what is the difference between an [MEDICAL_DATA] and xray"
type textarea "x"
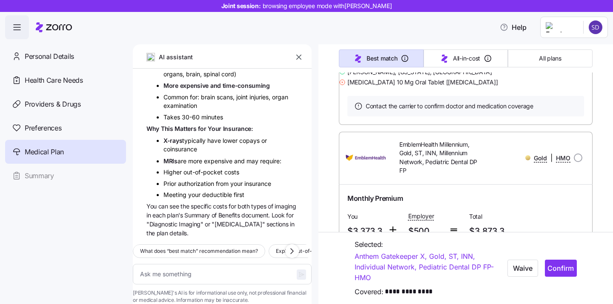
scroll to position [394, 0]
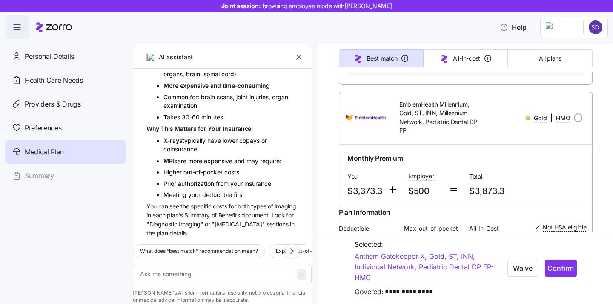
type textarea "x"
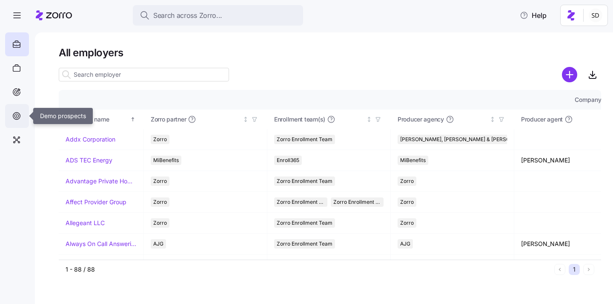
click at [17, 112] on icon at bounding box center [16, 116] width 9 height 10
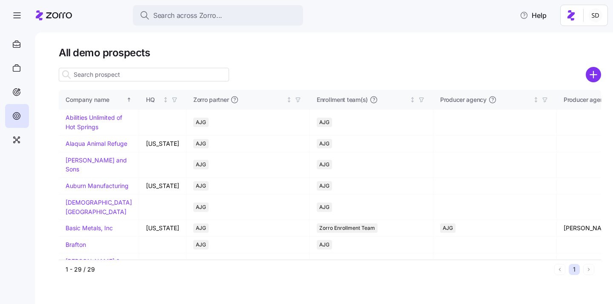
click at [160, 77] on input at bounding box center [144, 75] width 170 height 14
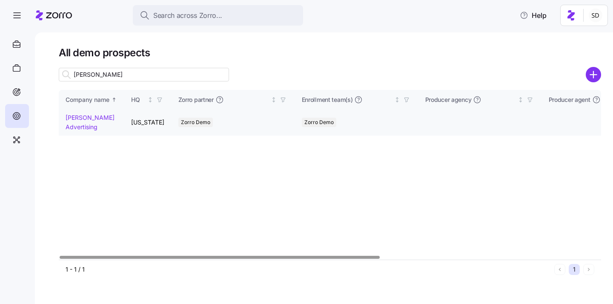
type input "kurian"
click at [79, 119] on link "[PERSON_NAME] Advertising" at bounding box center [90, 122] width 49 height 17
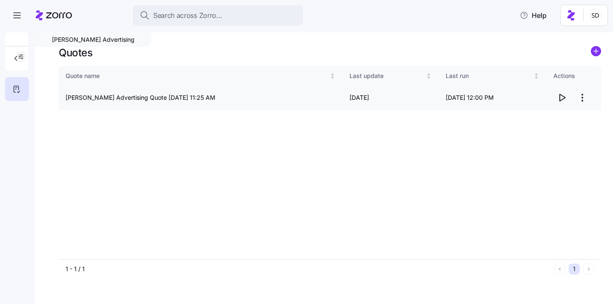
click at [562, 101] on icon "button" at bounding box center [562, 97] width 10 height 10
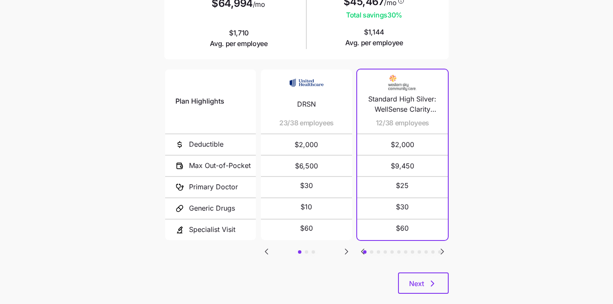
scroll to position [146, 0]
click at [345, 251] on icon "Go to next slide" at bounding box center [346, 250] width 3 height 5
click at [268, 248] on icon "Go to previous slide" at bounding box center [266, 251] width 10 height 10
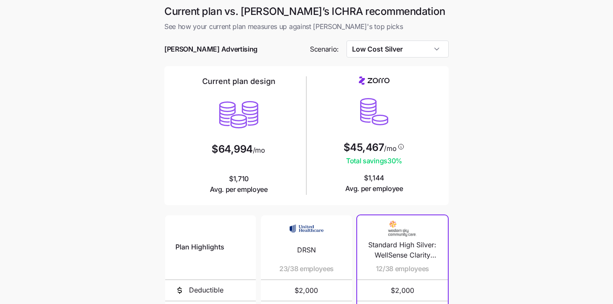
scroll to position [0, 0]
click at [429, 46] on input "Low Cost Silver" at bounding box center [398, 49] width 103 height 17
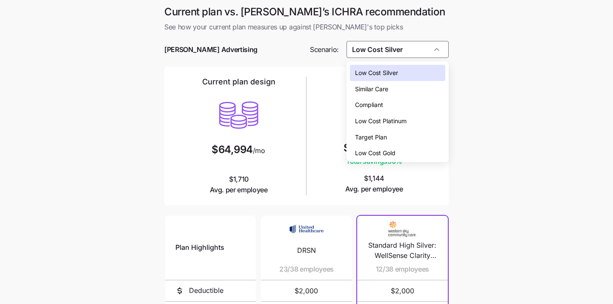
click at [410, 73] on div "Low Cost Silver" at bounding box center [398, 73] width 96 height 16
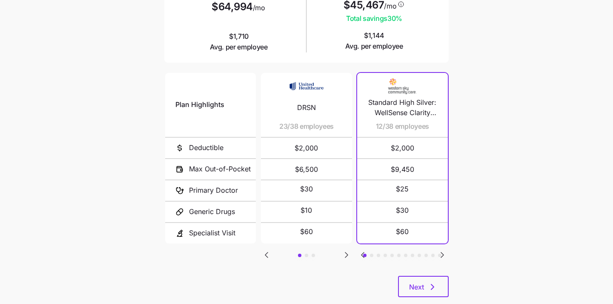
scroll to position [153, 0]
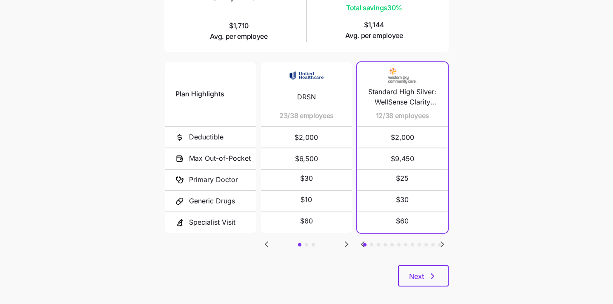
click at [443, 239] on icon "Go to next slide" at bounding box center [442, 244] width 10 height 10
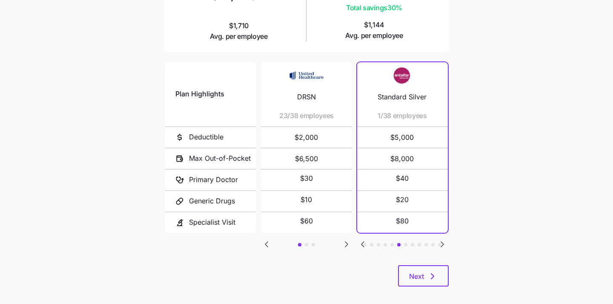
click at [444, 239] on icon "Go to next slide" at bounding box center [442, 244] width 10 height 10
click at [361, 239] on icon "Go to previous slide" at bounding box center [363, 244] width 10 height 10
click at [445, 243] on icon "Go to next slide" at bounding box center [442, 244] width 10 height 10
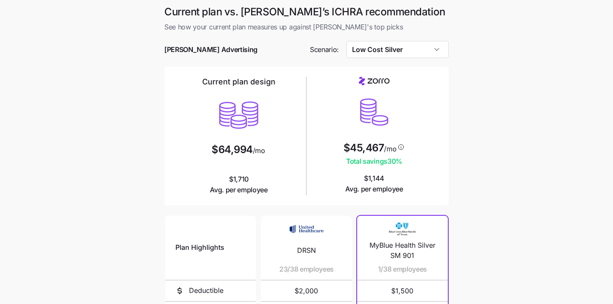
scroll to position [10, 0]
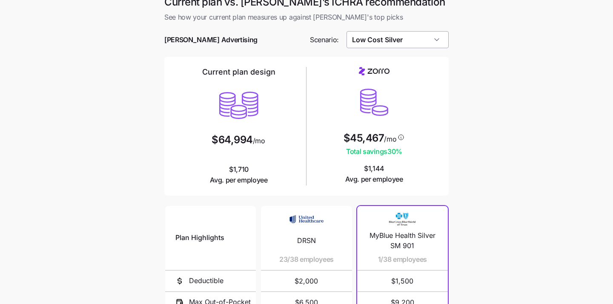
click at [416, 36] on input "Low Cost Silver" at bounding box center [398, 39] width 103 height 17
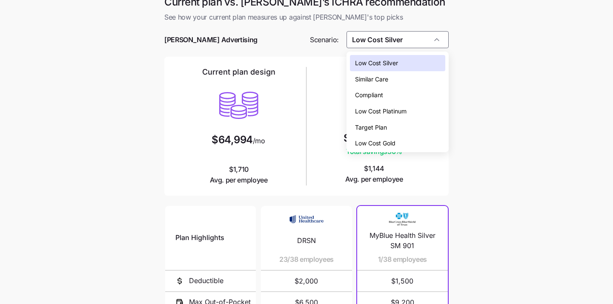
click at [417, 146] on div "Low Cost Gold" at bounding box center [398, 143] width 96 height 16
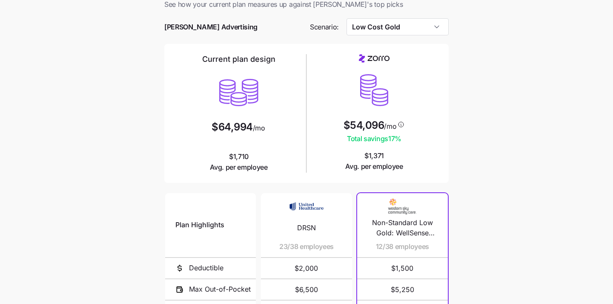
scroll to position [0, 0]
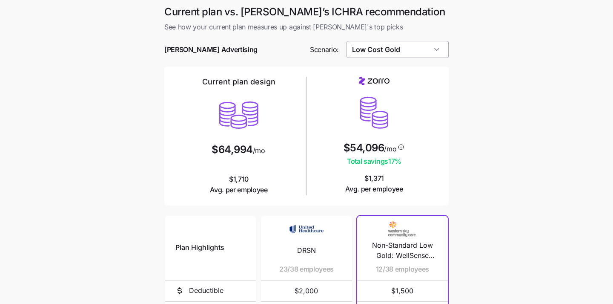
click at [412, 46] on input "Low Cost Gold" at bounding box center [398, 49] width 103 height 17
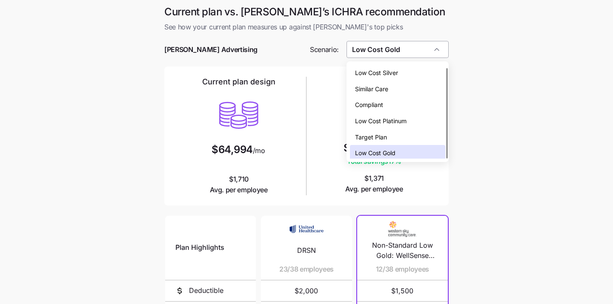
scroll to position [3, 0]
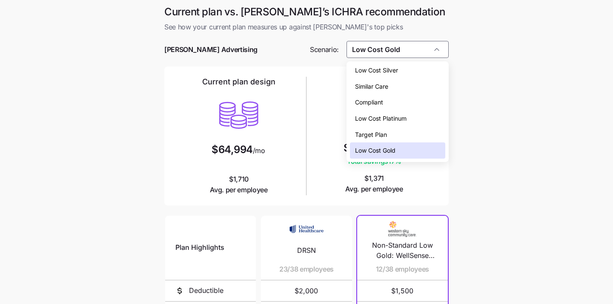
click at [409, 74] on div "Low Cost Silver" at bounding box center [398, 70] width 96 height 16
type input "Low Cost Silver"
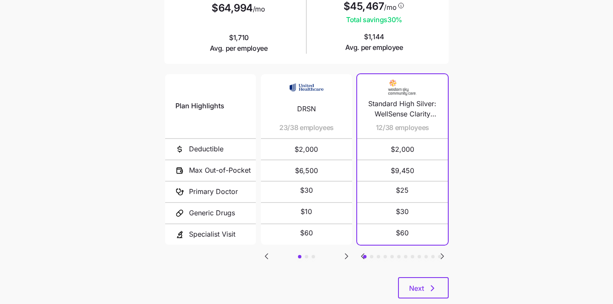
scroll to position [161, 0]
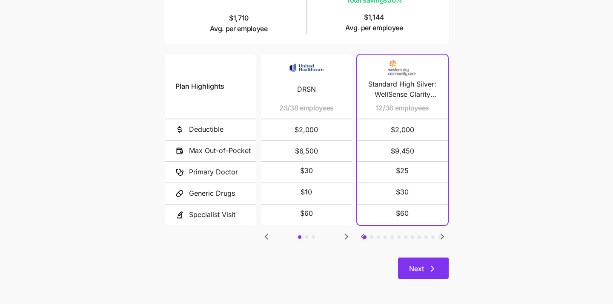
click at [422, 274] on button "Next" at bounding box center [423, 267] width 51 height 21
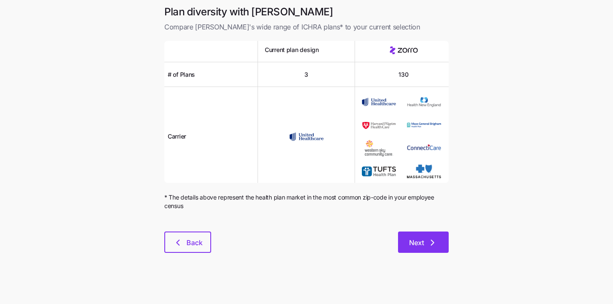
click at [419, 239] on span "Next" at bounding box center [416, 242] width 15 height 10
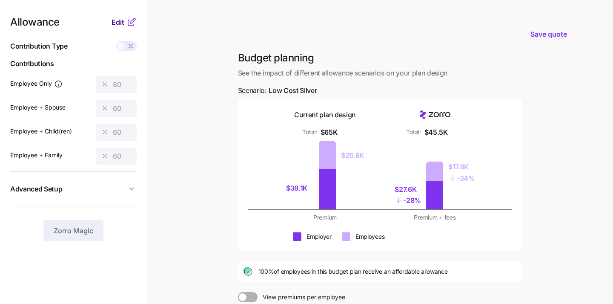
click at [116, 20] on span "Edit" at bounding box center [118, 22] width 13 height 10
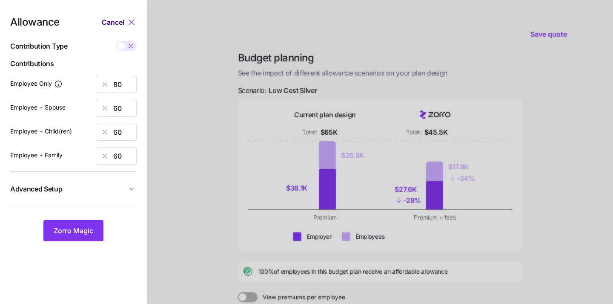
click at [119, 23] on span "Cancel" at bounding box center [113, 22] width 23 height 10
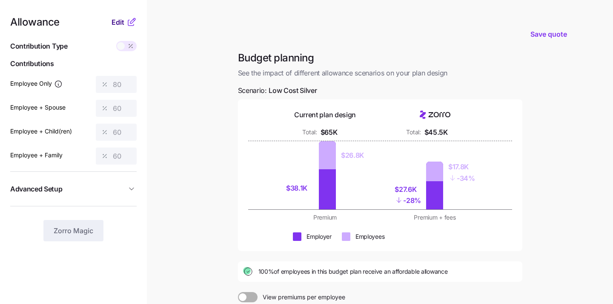
click at [119, 23] on span "Edit" at bounding box center [118, 22] width 13 height 10
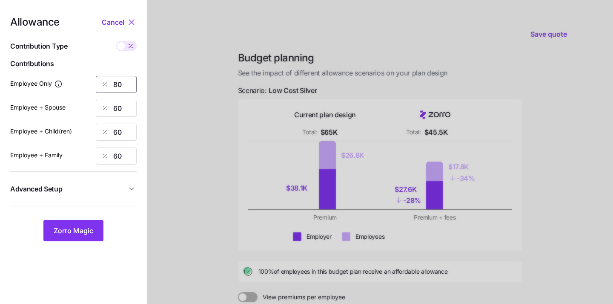
click at [123, 80] on input "80" at bounding box center [116, 84] width 41 height 17
type input "8"
type input "50"
click at [127, 106] on input "60" at bounding box center [116, 108] width 41 height 17
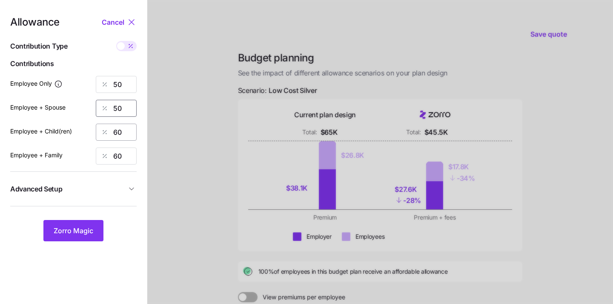
type input "50"
click at [118, 130] on input "60" at bounding box center [116, 131] width 41 height 17
type input "50"
click at [120, 158] on input "60" at bounding box center [116, 155] width 41 height 17
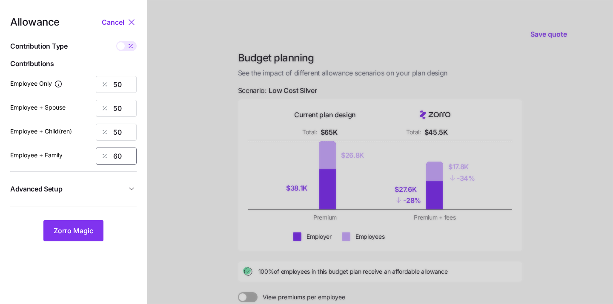
click at [120, 158] on input "60" at bounding box center [116, 155] width 41 height 17
type input "50"
click at [81, 234] on span "Zorro Magic" at bounding box center [74, 230] width 40 height 10
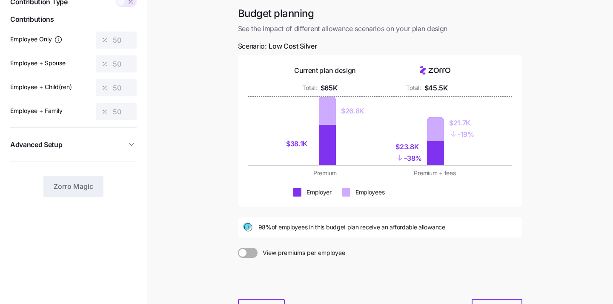
scroll to position [45, 0]
drag, startPoint x: 234, startPoint y: 226, endPoint x: 370, endPoint y: 225, distance: 136.2
click at [370, 225] on div "Budget planning See the impact of different allowance scenarios on your plan de…" at bounding box center [380, 167] width 298 height 323
click at [519, 231] on div "98% of employees in this budget plan receive an affordable allowance" at bounding box center [380, 226] width 284 height 20
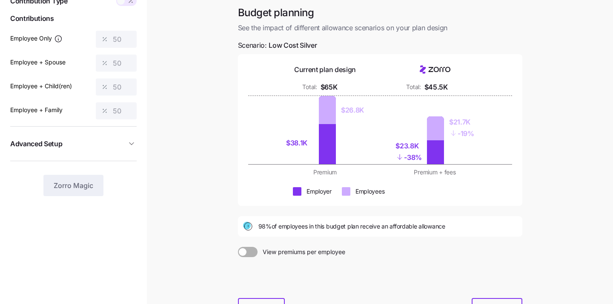
scroll to position [102, 0]
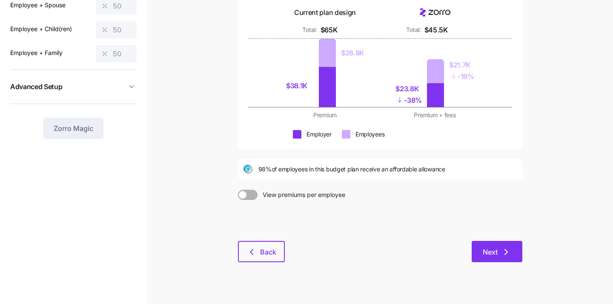
click at [501, 253] on icon "button" at bounding box center [506, 251] width 10 height 10
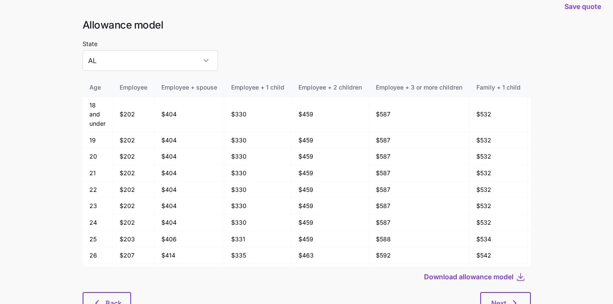
scroll to position [11, 0]
click at [174, 55] on input "AL" at bounding box center [150, 59] width 135 height 20
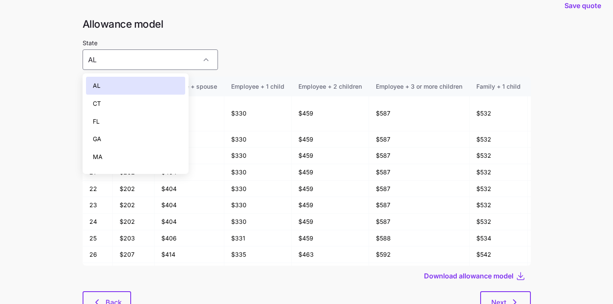
click at [149, 139] on div "GA" at bounding box center [136, 139] width 100 height 18
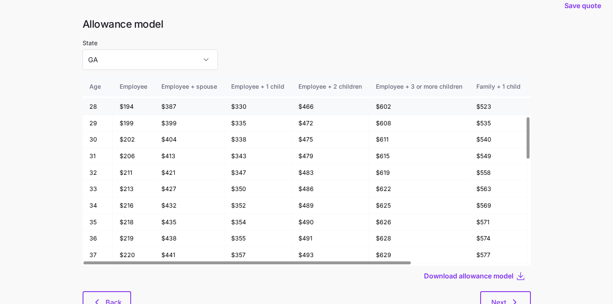
scroll to position [182, 0]
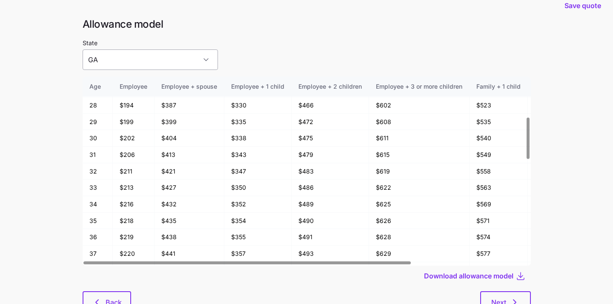
click at [152, 62] on input "GA" at bounding box center [150, 59] width 135 height 20
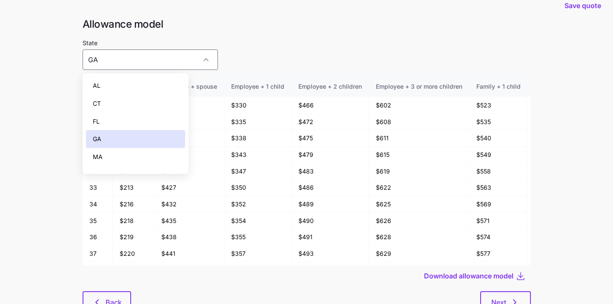
click at [151, 117] on div "FL" at bounding box center [136, 121] width 100 height 18
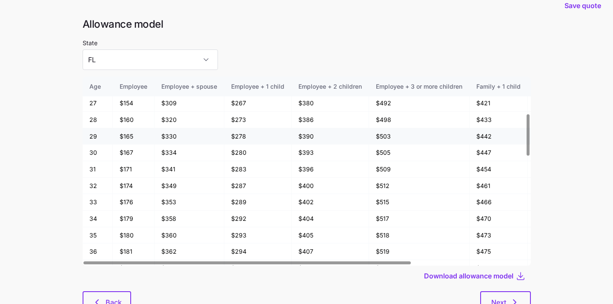
scroll to position [167, 0]
click at [140, 62] on input "FL" at bounding box center [150, 59] width 135 height 20
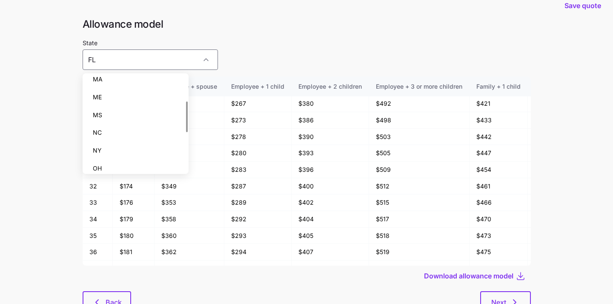
scroll to position [78, 0]
click at [137, 151] on div "NY" at bounding box center [136, 149] width 100 height 18
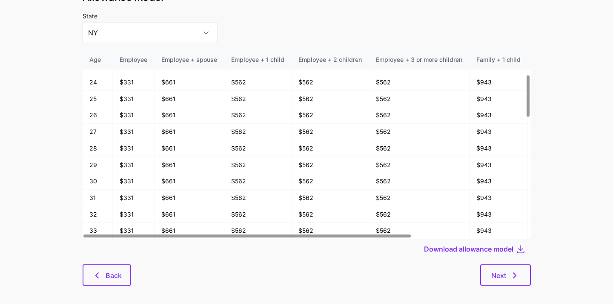
scroll to position [46, 0]
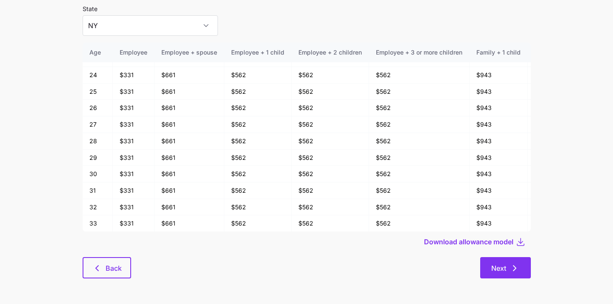
click at [503, 262] on button "Next" at bounding box center [505, 267] width 51 height 21
type input "AL"
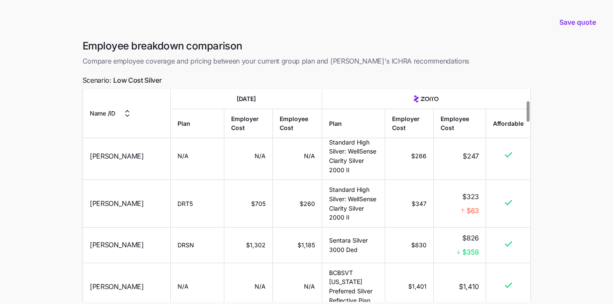
scroll to position [119, 0]
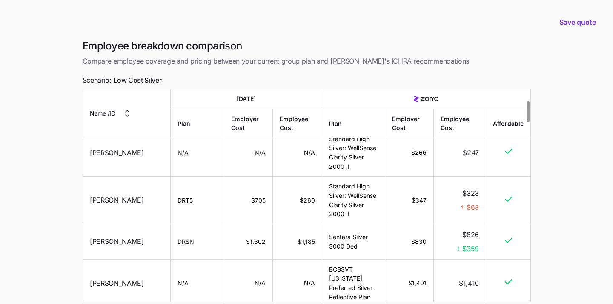
click at [108, 195] on span "Lisbeth Sheridan" at bounding box center [117, 200] width 54 height 11
click at [107, 195] on span "Lisbeth Sheridan" at bounding box center [117, 200] width 54 height 11
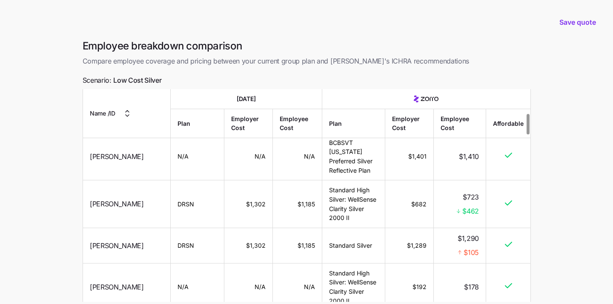
scroll to position [249, 0]
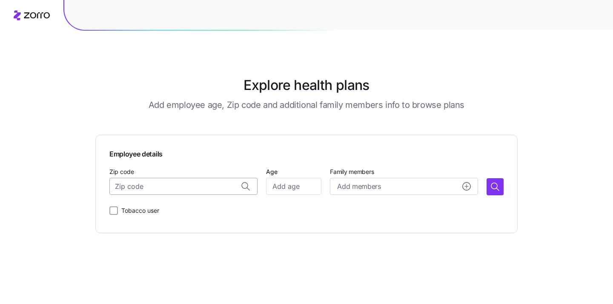
click at [162, 186] on input "Zip code" at bounding box center [183, 186] width 148 height 17
click at [169, 212] on span "98270, [GEOGRAPHIC_DATA], [GEOGRAPHIC_DATA]" at bounding box center [191, 208] width 119 height 11
type input "98270, [GEOGRAPHIC_DATA], [GEOGRAPHIC_DATA]"
click at [298, 188] on input "Age" at bounding box center [293, 186] width 55 height 17
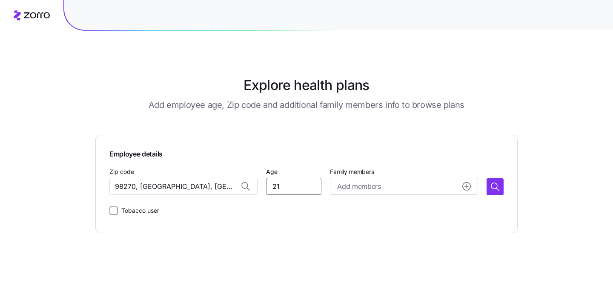
type input "21"
click at [482, 226] on div "Employee details Zip code [GEOGRAPHIC_DATA], [GEOGRAPHIC_DATA] Age [DEMOGRAPHIC…" at bounding box center [306, 184] width 422 height 98
click at [495, 190] on icon "button" at bounding box center [495, 186] width 10 height 10
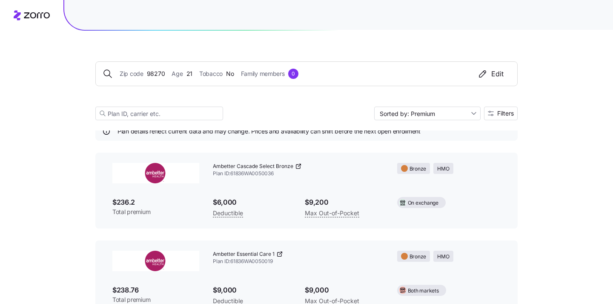
scroll to position [32, 0]
click at [417, 115] on input "Sorted by: Premium" at bounding box center [427, 113] width 106 height 14
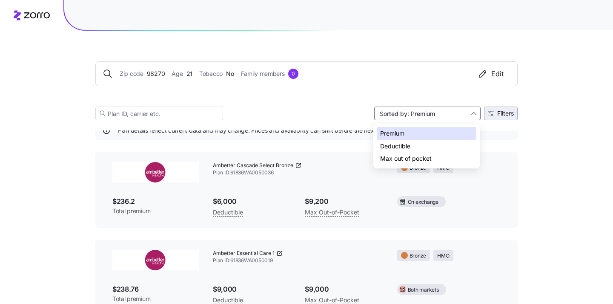
click at [489, 117] on button "Filters" at bounding box center [501, 113] width 34 height 14
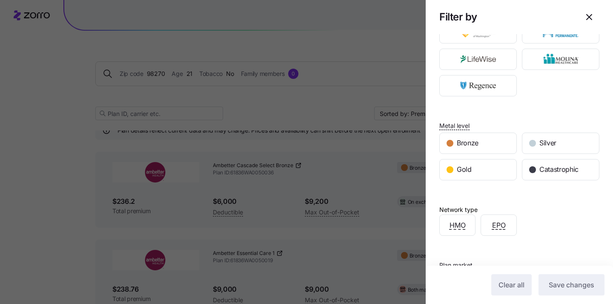
scroll to position [71, 0]
click at [377, 147] on div at bounding box center [306, 152] width 613 height 304
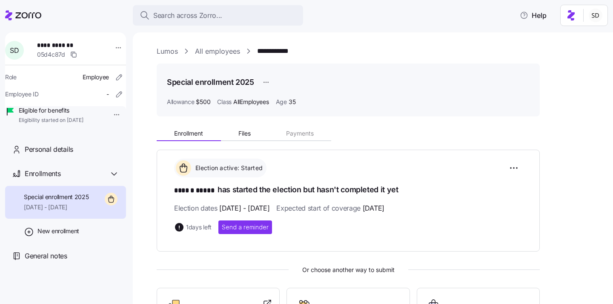
scroll to position [160, 0]
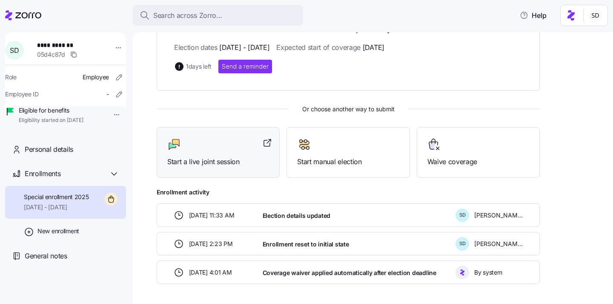
click at [219, 155] on div "Start a live joint session" at bounding box center [218, 152] width 102 height 29
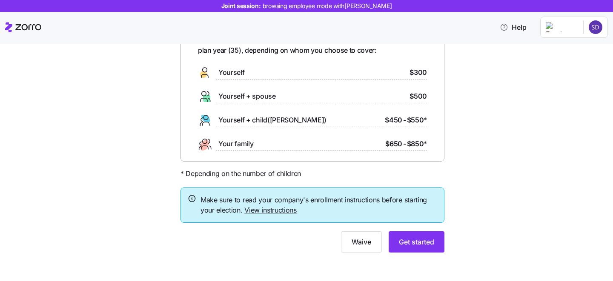
scroll to position [58, 0]
click at [410, 236] on button "Get started" at bounding box center [417, 241] width 56 height 21
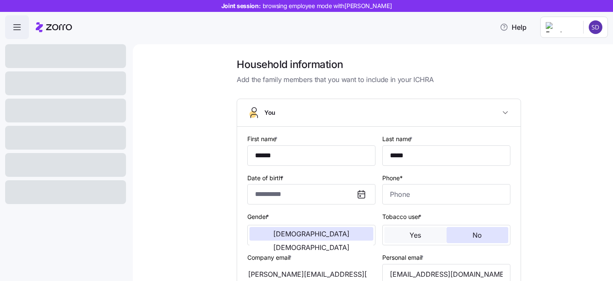
type input "**********"
type input "[PHONE_NUMBER]"
type input "[DEMOGRAPHIC_DATA] citizen"
type input "Married"
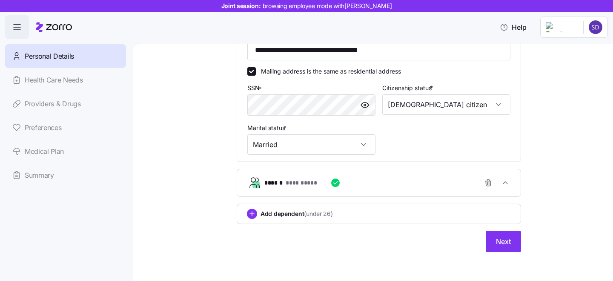
scroll to position [266, 0]
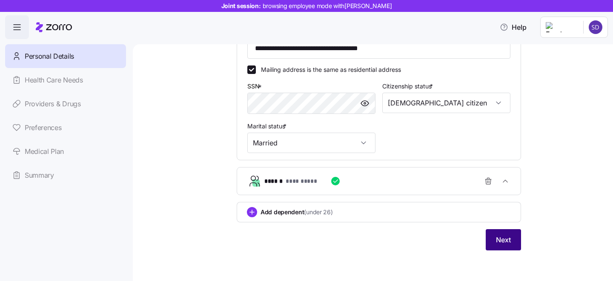
click at [493, 242] on button "Next" at bounding box center [503, 239] width 35 height 21
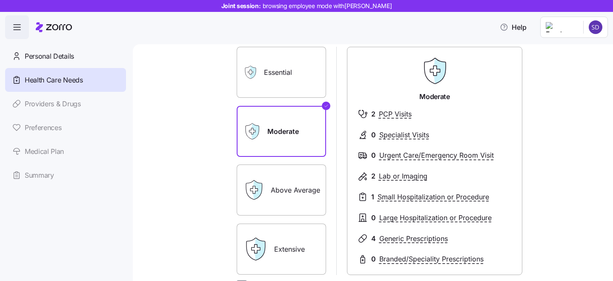
scroll to position [71, 0]
click at [293, 84] on label "Essential" at bounding box center [281, 71] width 89 height 51
click at [0, 0] on input "Essential" at bounding box center [0, 0] width 0 height 0
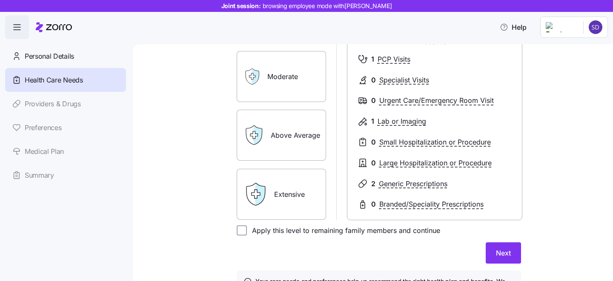
scroll to position [130, 0]
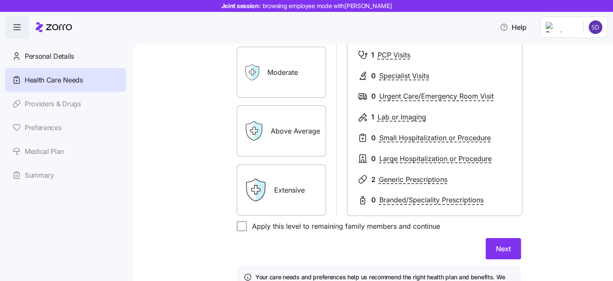
click at [307, 189] on label "Extensive" at bounding box center [281, 190] width 89 height 51
click at [0, 0] on input "Extensive" at bounding box center [0, 0] width 0 height 0
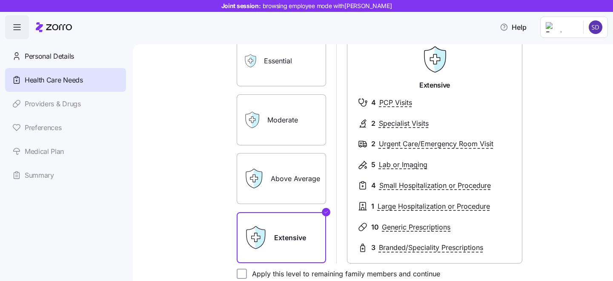
scroll to position [80, 0]
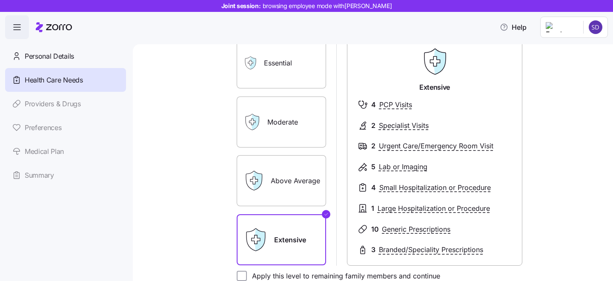
click at [273, 122] on label "Moderate" at bounding box center [281, 122] width 89 height 51
click at [0, 0] on input "Moderate" at bounding box center [0, 0] width 0 height 0
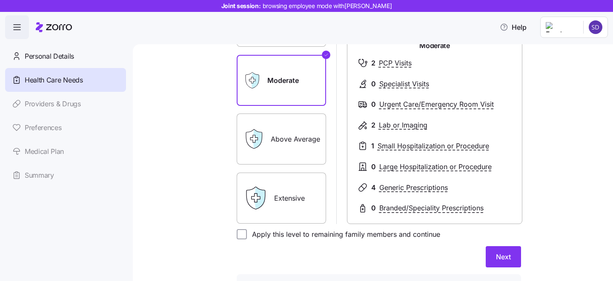
scroll to position [135, 0]
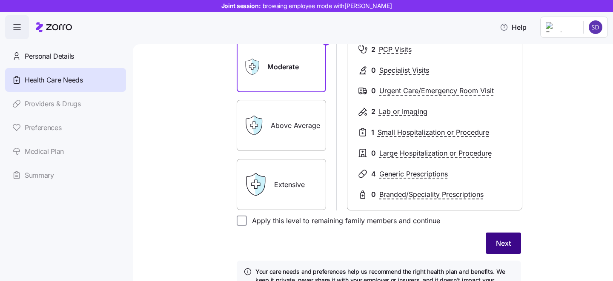
click at [489, 249] on button "Next" at bounding box center [503, 243] width 35 height 21
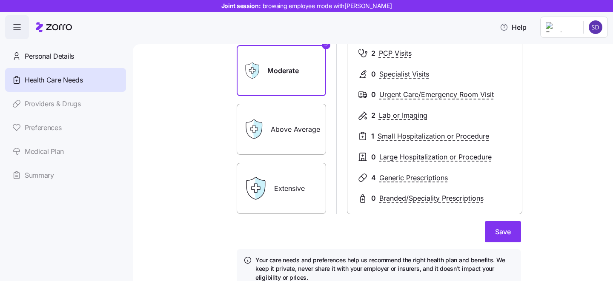
scroll to position [12, 0]
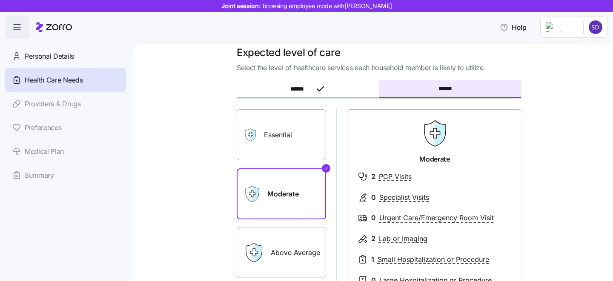
click at [294, 141] on label "Essential" at bounding box center [281, 134] width 89 height 51
click at [0, 0] on input "Essential" at bounding box center [0, 0] width 0 height 0
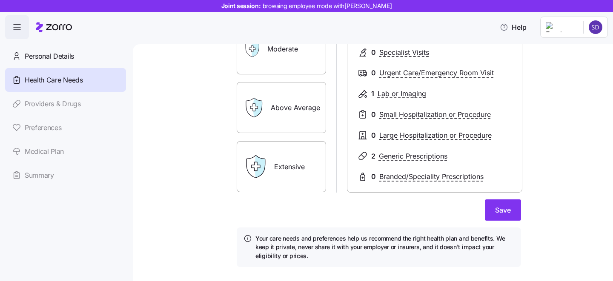
scroll to position [174, 0]
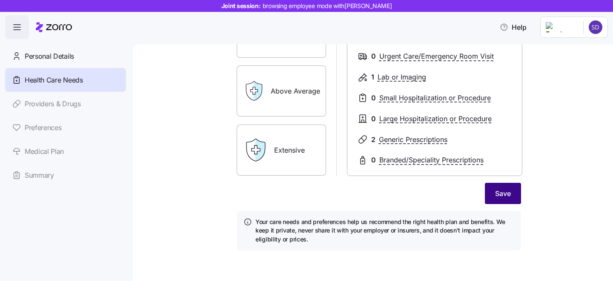
click at [493, 202] on button "Save" at bounding box center [503, 193] width 36 height 21
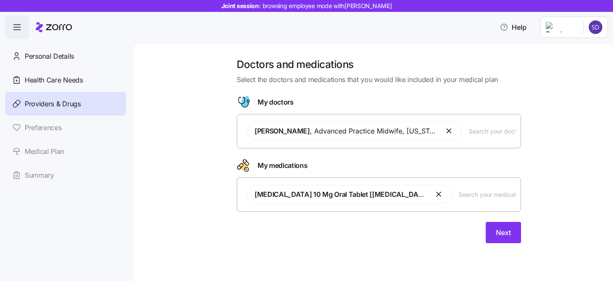
click at [463, 129] on div "[PERSON_NAME] , Advanced Practice Midwife , [US_STATE], [GEOGRAPHIC_DATA]" at bounding box center [378, 131] width 273 height 29
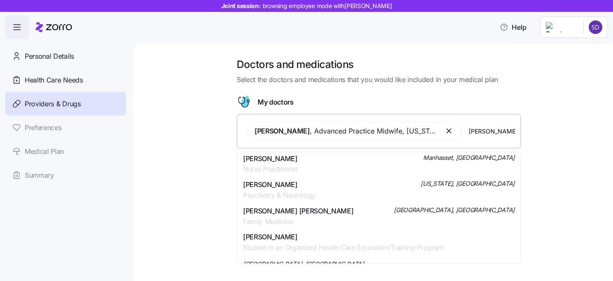
scroll to position [316, 0]
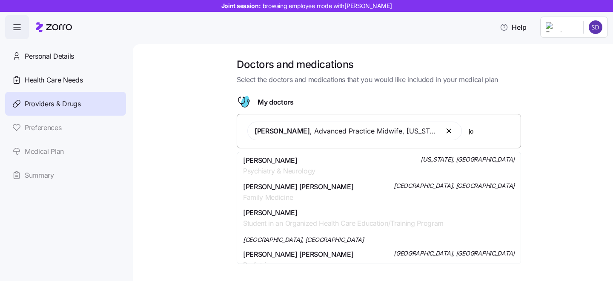
type input "j"
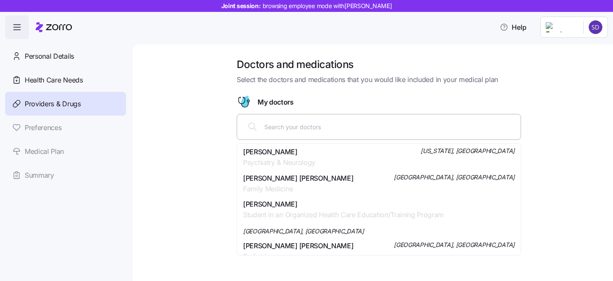
click at [345, 178] on div "[PERSON_NAME] [PERSON_NAME] Family Medicine [GEOGRAPHIC_DATA], [GEOGRAPHIC_DATA]" at bounding box center [379, 183] width 272 height 21
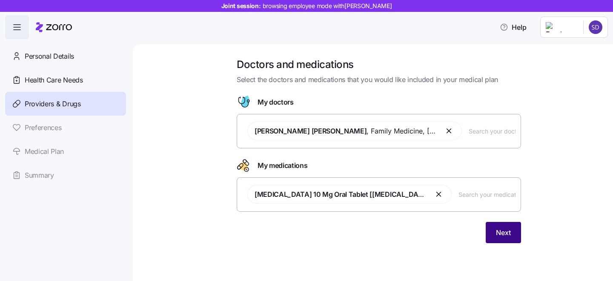
click at [496, 233] on span "Next" at bounding box center [503, 233] width 15 height 10
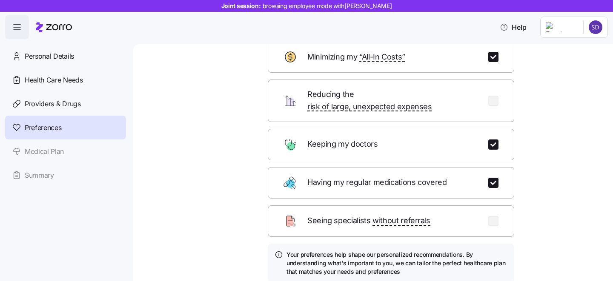
scroll to position [116, 0]
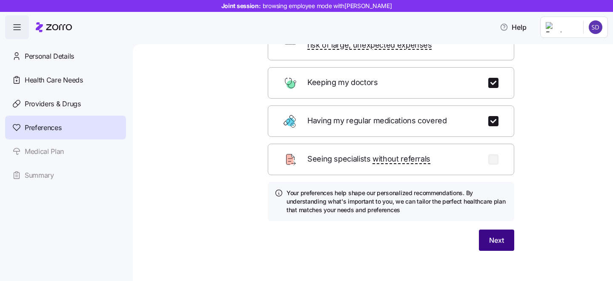
click at [499, 230] on button "Next" at bounding box center [496, 240] width 35 height 21
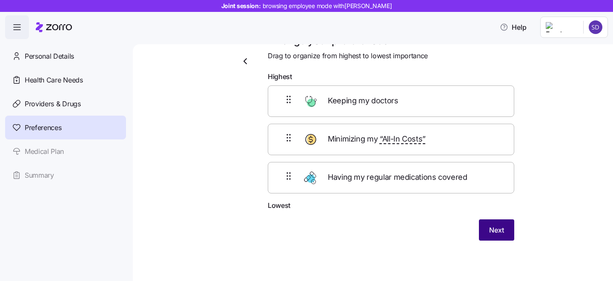
click at [493, 226] on span "Next" at bounding box center [496, 230] width 15 height 10
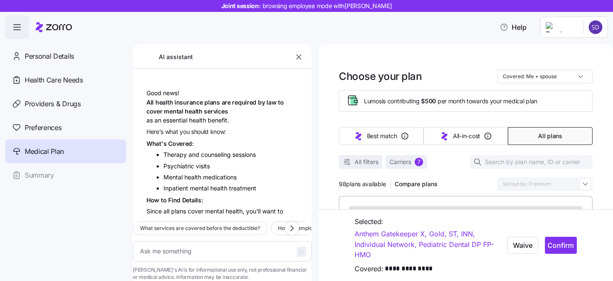
scroll to position [2522, 0]
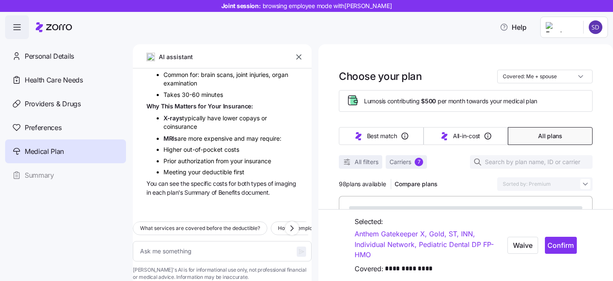
type textarea "x"
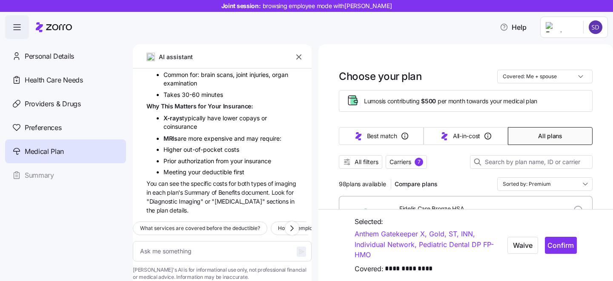
click at [301, 60] on icon "button" at bounding box center [299, 57] width 9 height 9
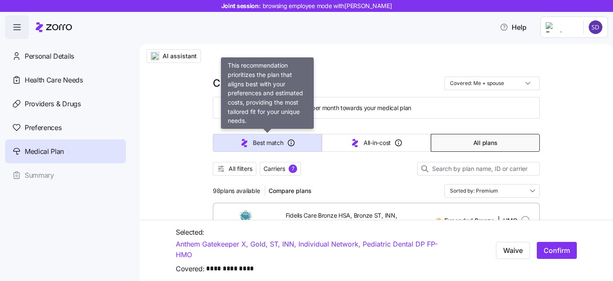
click at [267, 141] on span "Best match" at bounding box center [268, 143] width 30 height 9
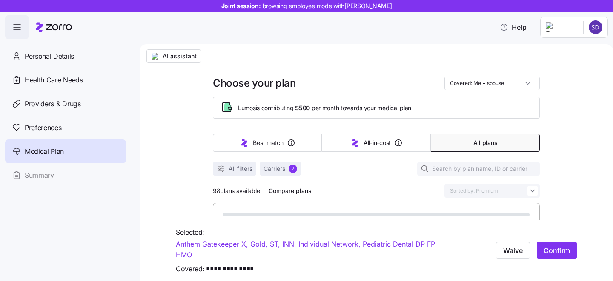
type input "Sorted by: Best match"
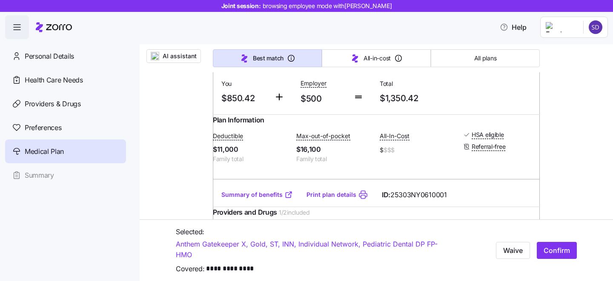
scroll to position [0, 0]
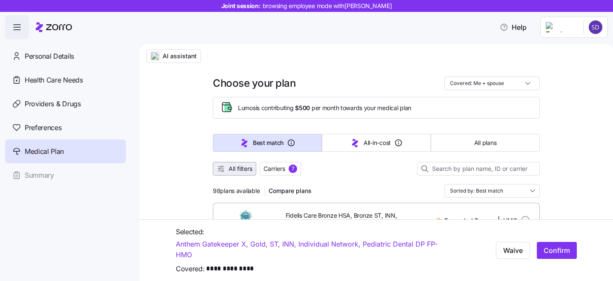
click at [234, 169] on span "All filters" at bounding box center [241, 169] width 24 height 9
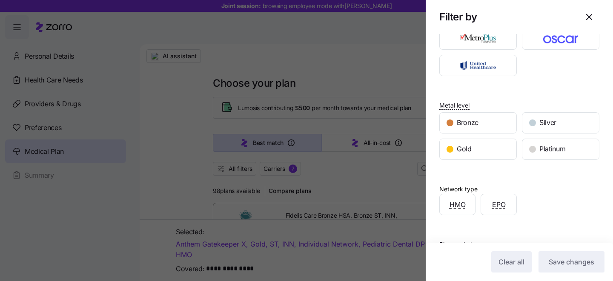
scroll to position [17, 0]
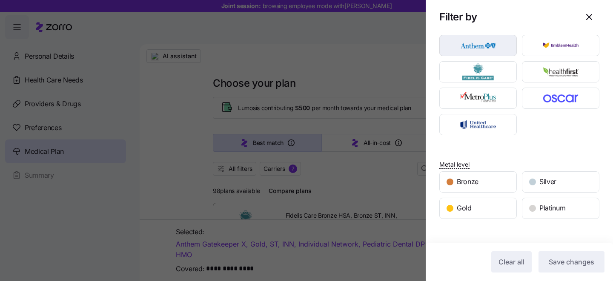
click at [484, 48] on img "button" at bounding box center [478, 45] width 63 height 17
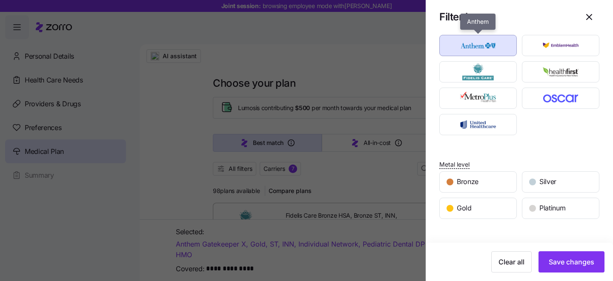
click at [484, 48] on img "button" at bounding box center [478, 45] width 63 height 17
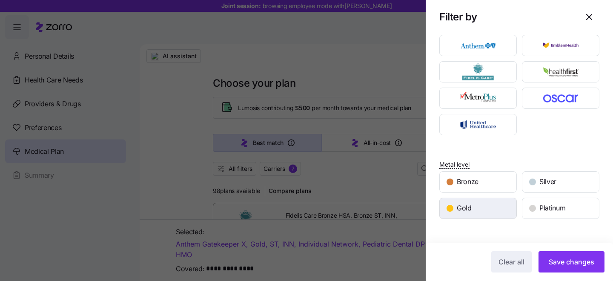
click at [488, 212] on div "Gold" at bounding box center [478, 208] width 77 height 20
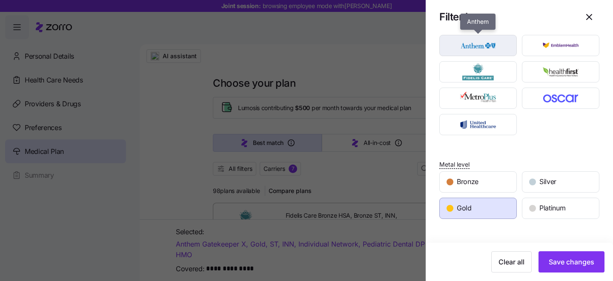
click at [487, 52] on img "button" at bounding box center [478, 45] width 63 height 17
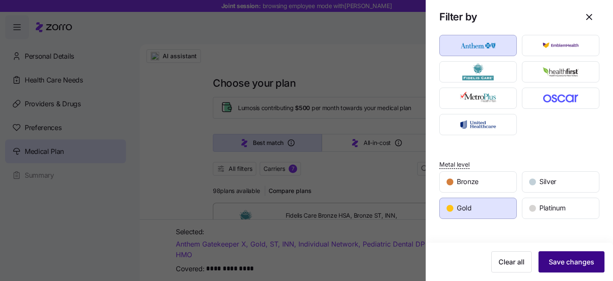
click at [569, 267] on span "Save changes" at bounding box center [572, 262] width 46 height 10
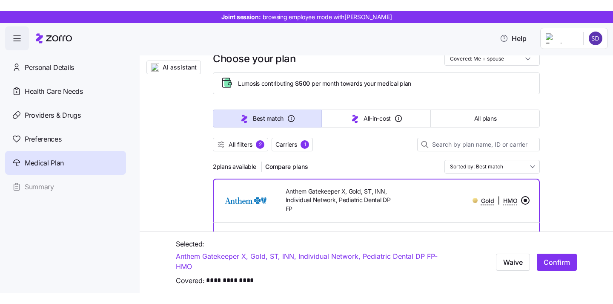
scroll to position [0, 0]
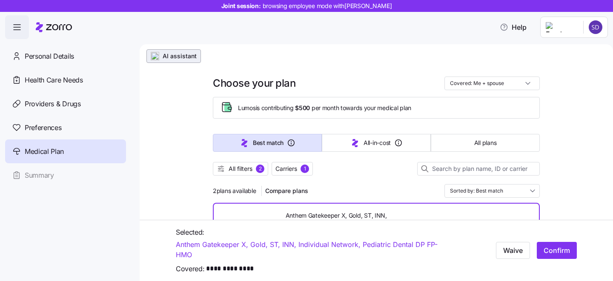
click at [169, 59] on span "AI assistant" at bounding box center [180, 56] width 34 height 9
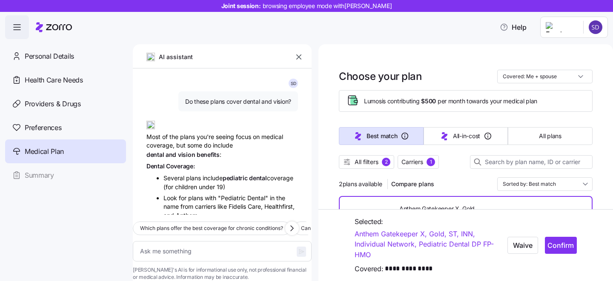
type textarea "x"
